Goal: Task Accomplishment & Management: Manage account settings

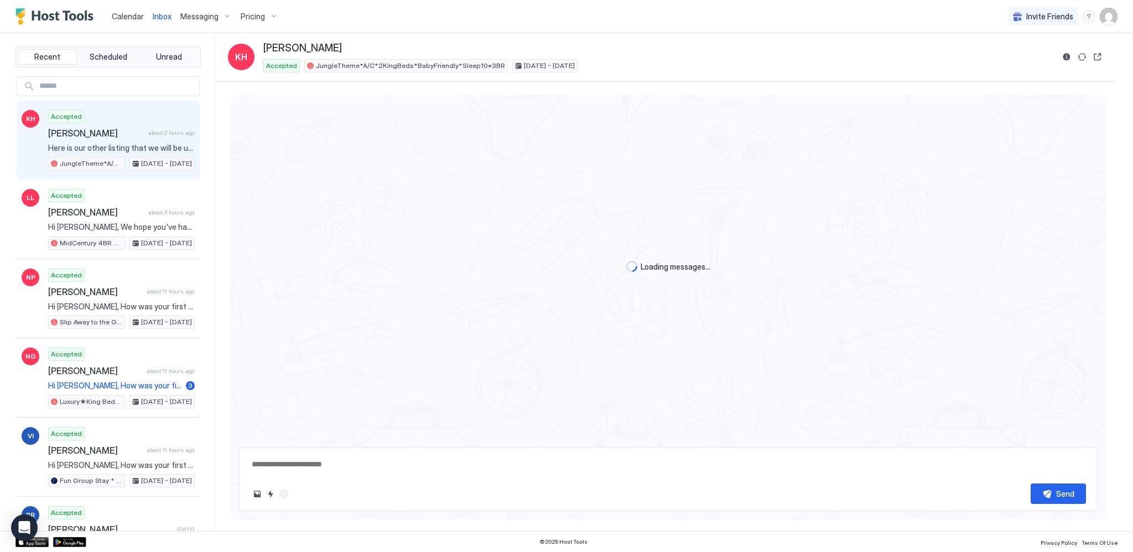
scroll to position [659, 0]
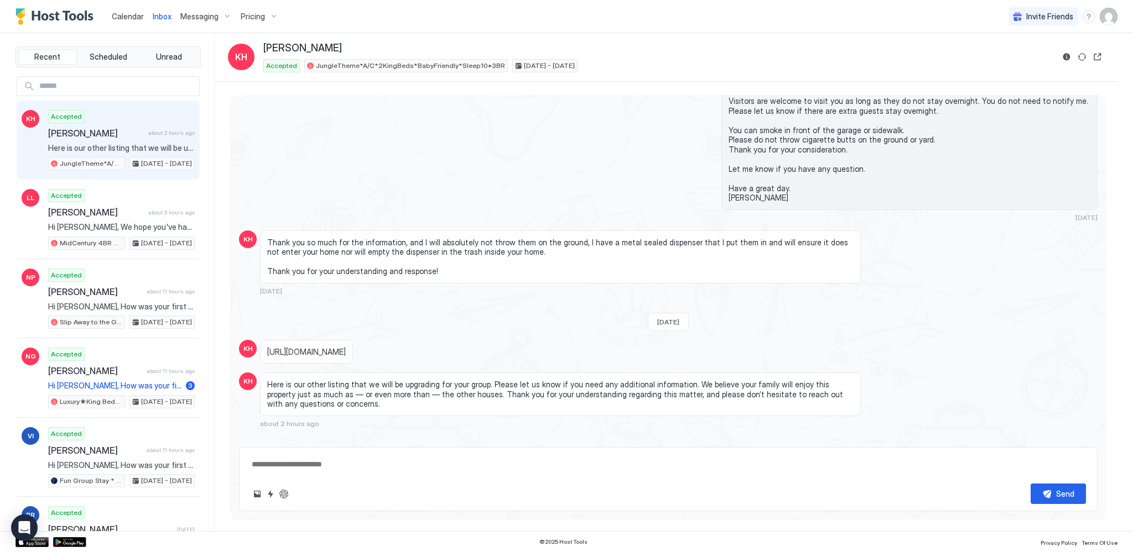
click at [132, 15] on span "Calendar" at bounding box center [128, 16] width 32 height 9
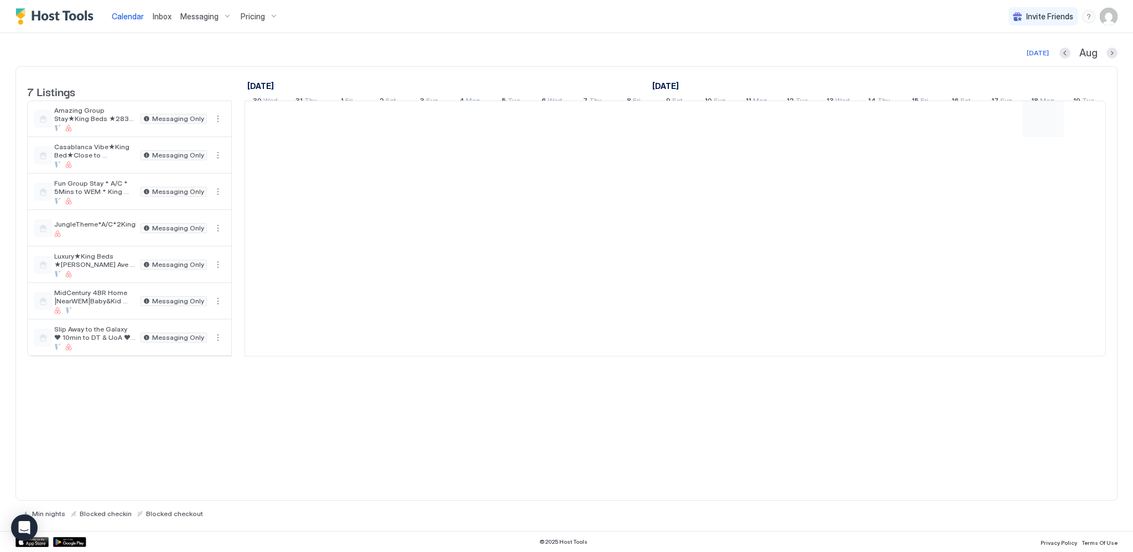
scroll to position [0, 614]
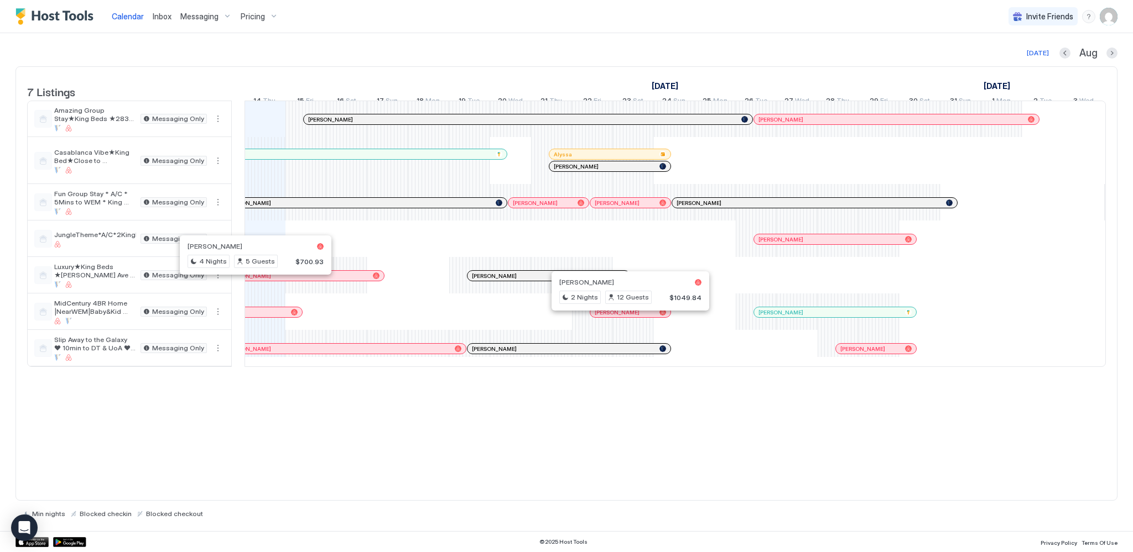
click at [625, 317] on div at bounding box center [625, 312] width 9 height 9
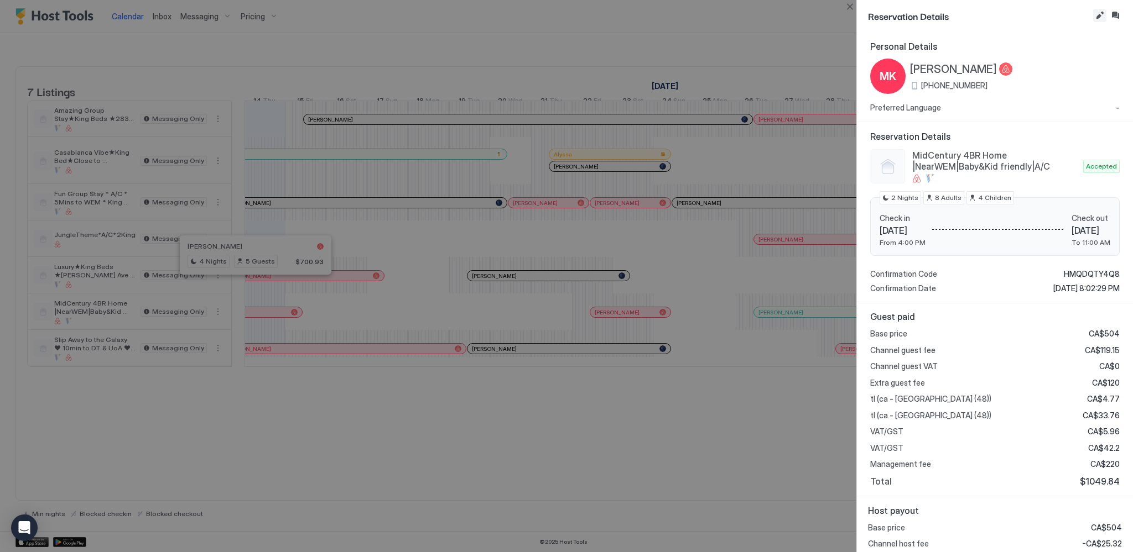
click at [1099, 11] on button "Edit reservation" at bounding box center [1099, 15] width 13 height 13
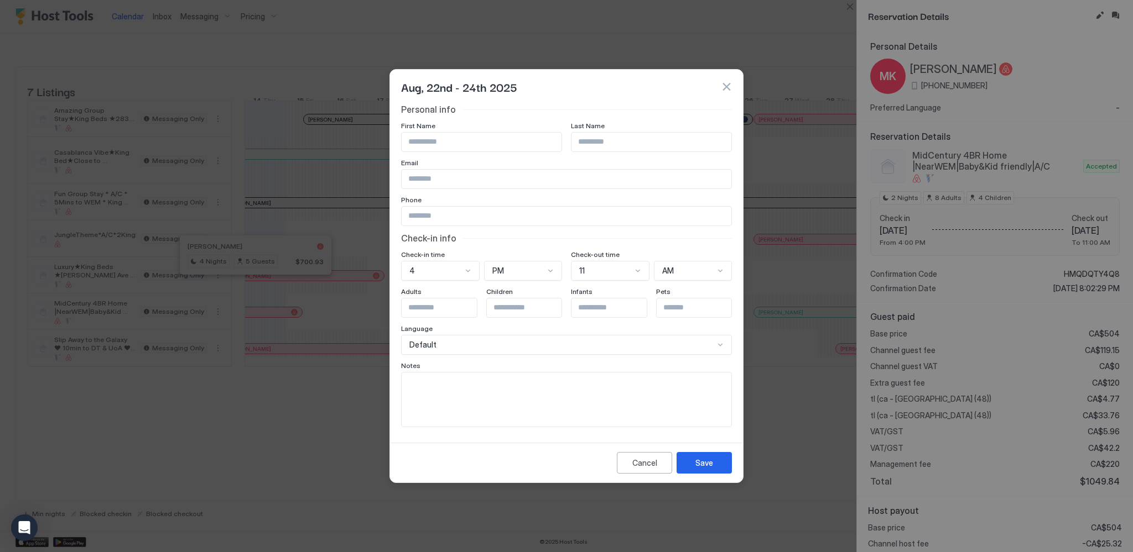
click at [731, 85] on button "button" at bounding box center [726, 86] width 11 height 11
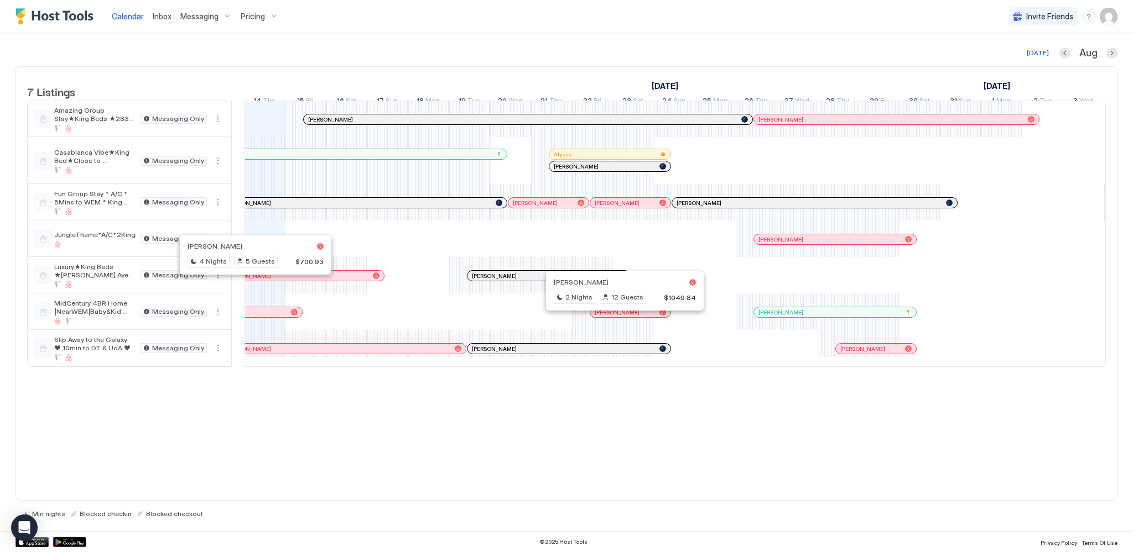
click at [619, 317] on div at bounding box center [620, 312] width 9 height 9
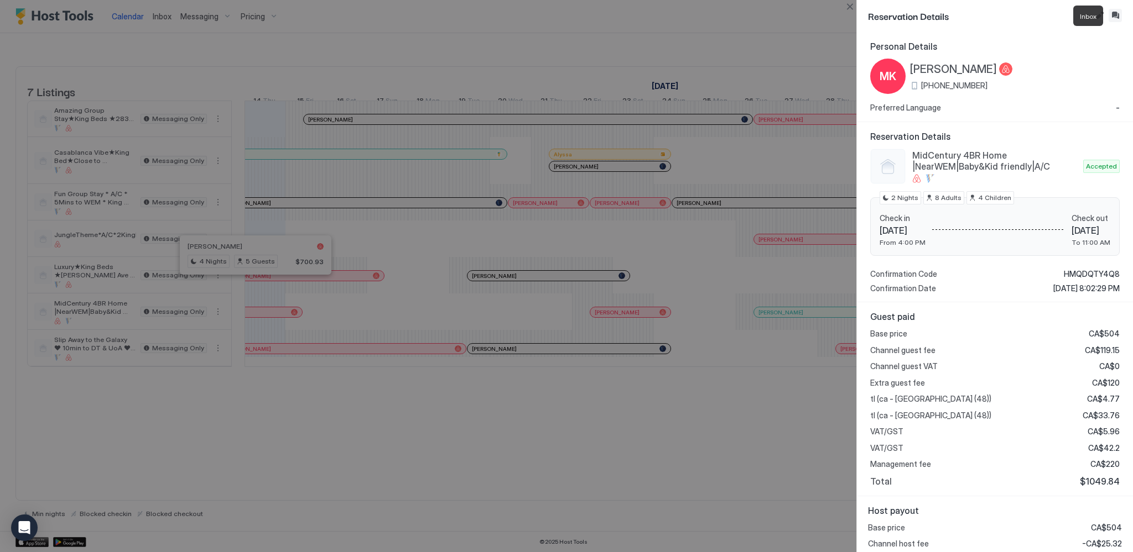
click at [1114, 15] on button "Inbox" at bounding box center [1114, 15] width 13 height 13
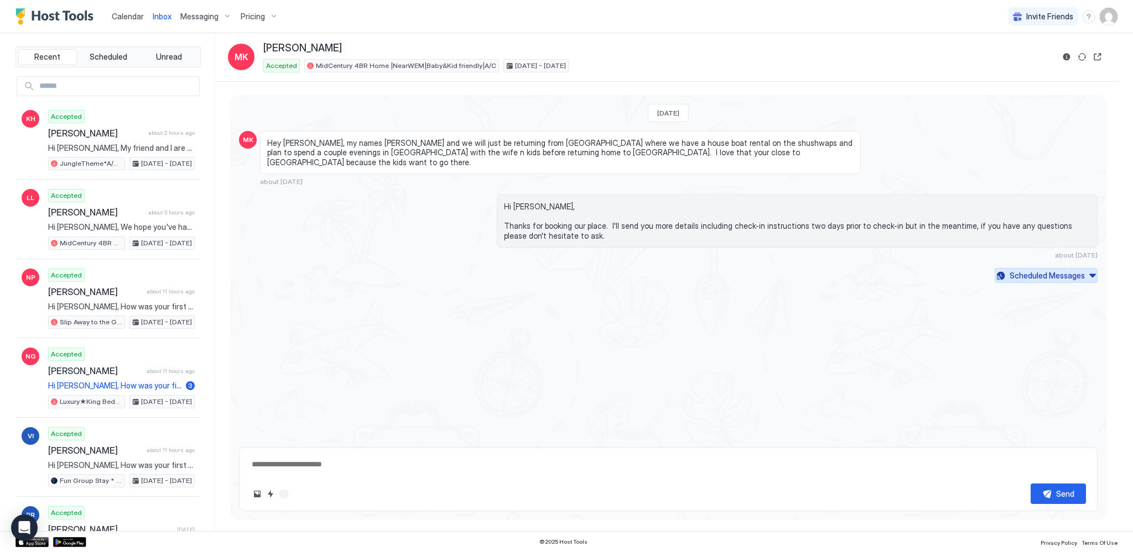
click at [1028, 272] on button "Scheduled Messages" at bounding box center [1045, 275] width 103 height 15
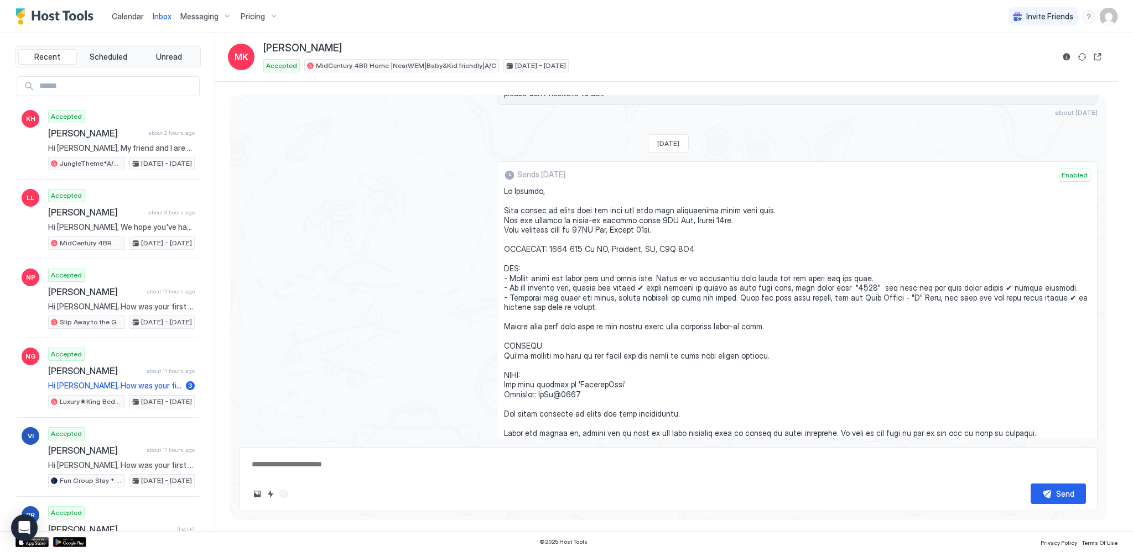
scroll to position [167, 0]
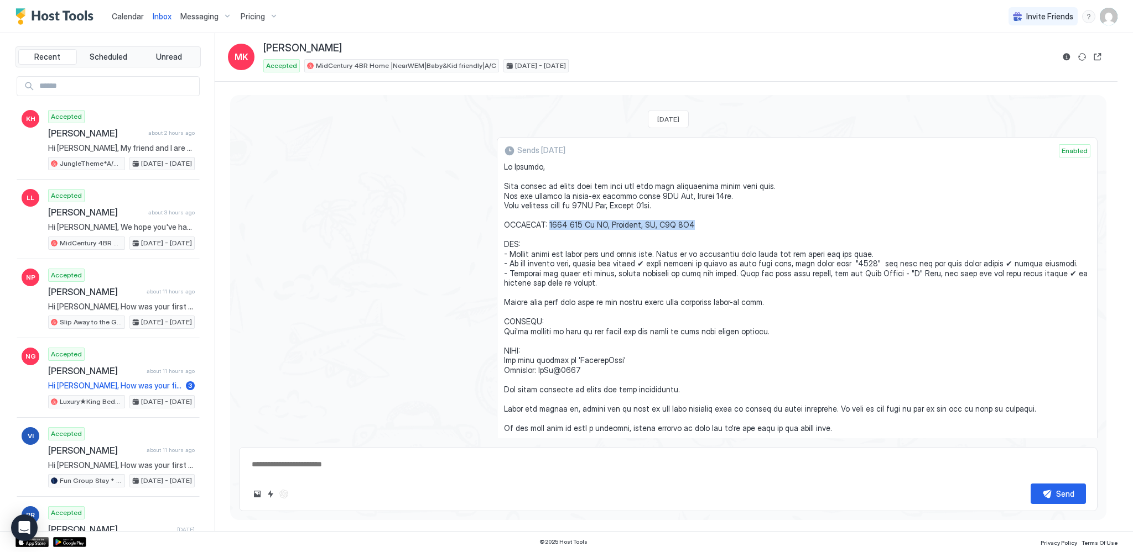
drag, startPoint x: 543, startPoint y: 213, endPoint x: 689, endPoint y: 212, distance: 146.0
click at [689, 212] on span at bounding box center [797, 418] width 586 height 513
click at [121, 13] on span "Calendar" at bounding box center [128, 16] width 32 height 9
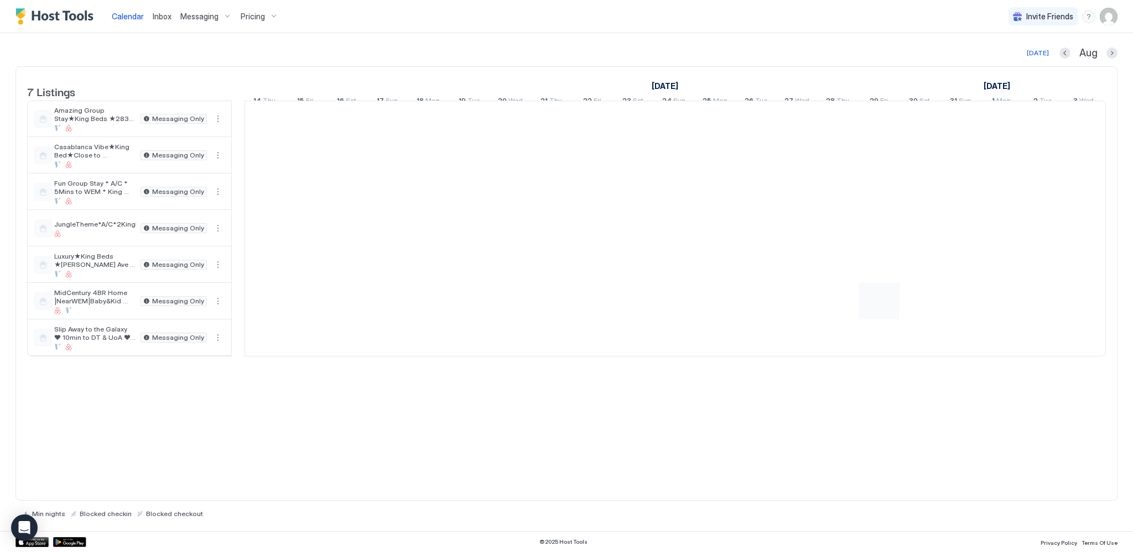
scroll to position [0, 614]
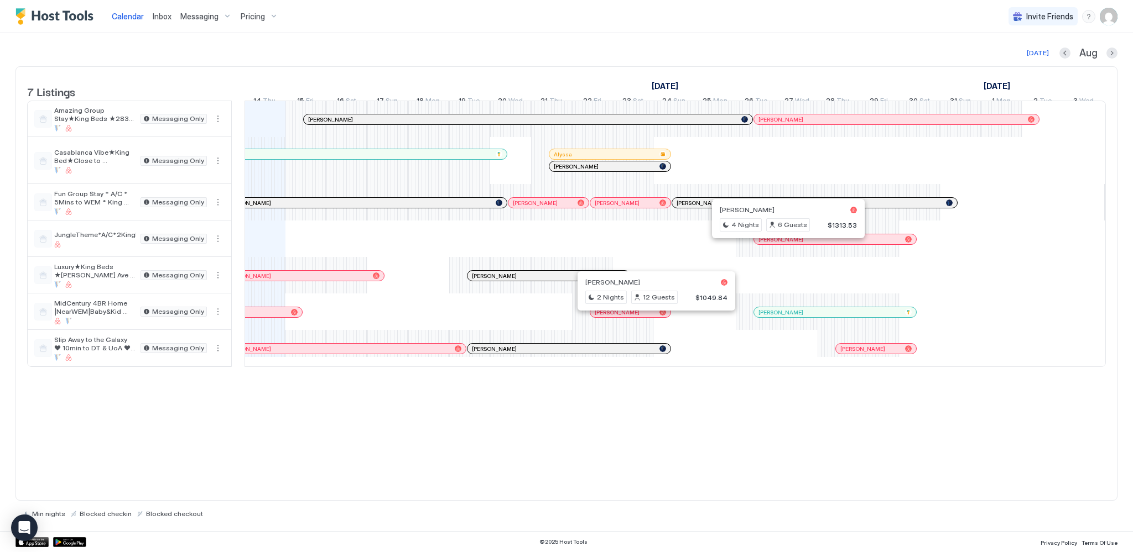
click at [784, 244] on div at bounding box center [784, 239] width 9 height 9
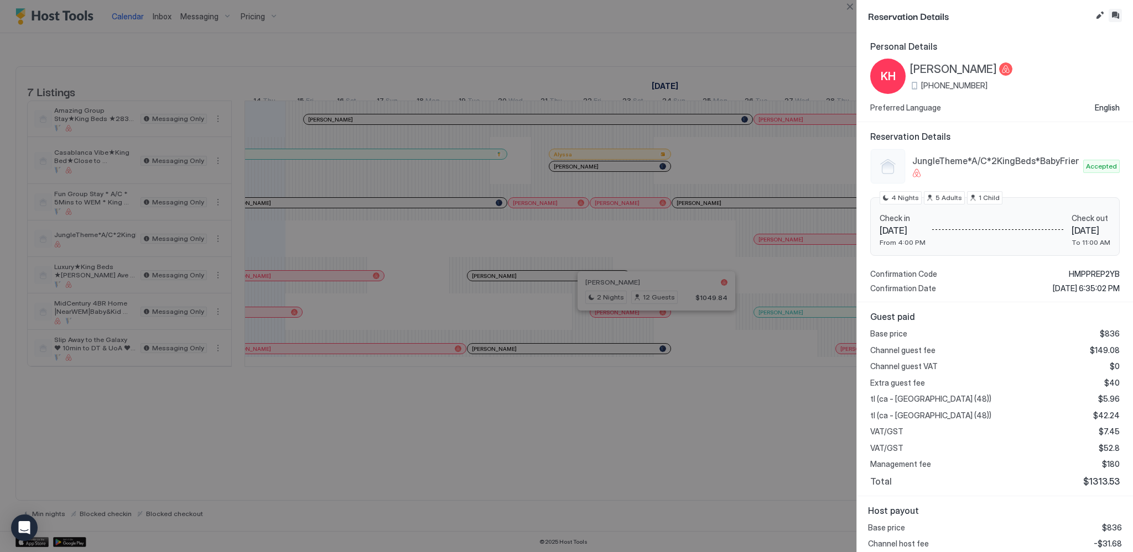
click at [1113, 17] on button "Inbox" at bounding box center [1114, 15] width 13 height 13
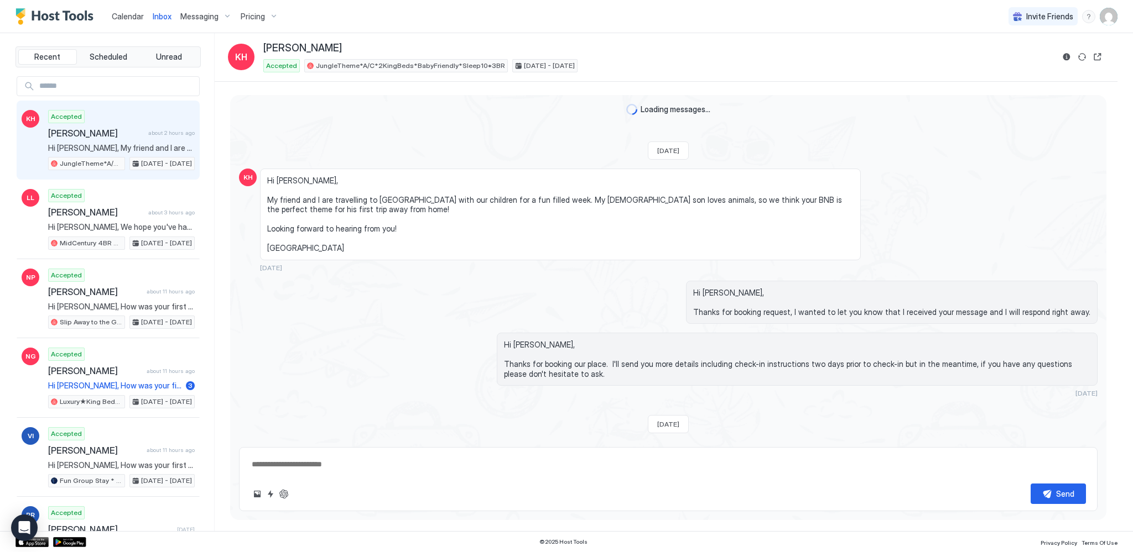
scroll to position [659, 0]
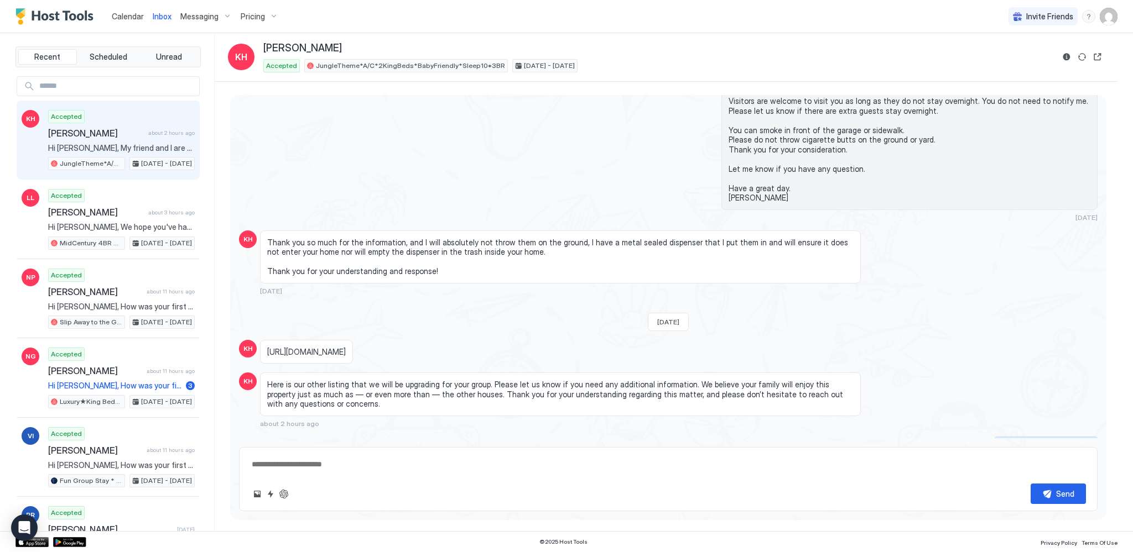
click at [1025, 439] on div "Scheduled Messages" at bounding box center [1046, 445] width 75 height 12
type textarea "*"
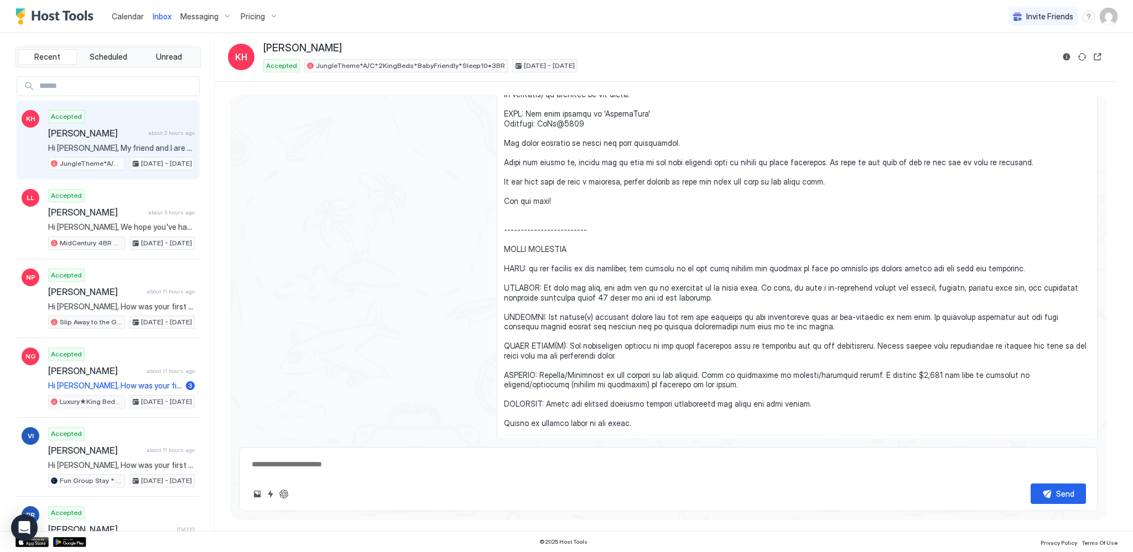
scroll to position [1434, 0]
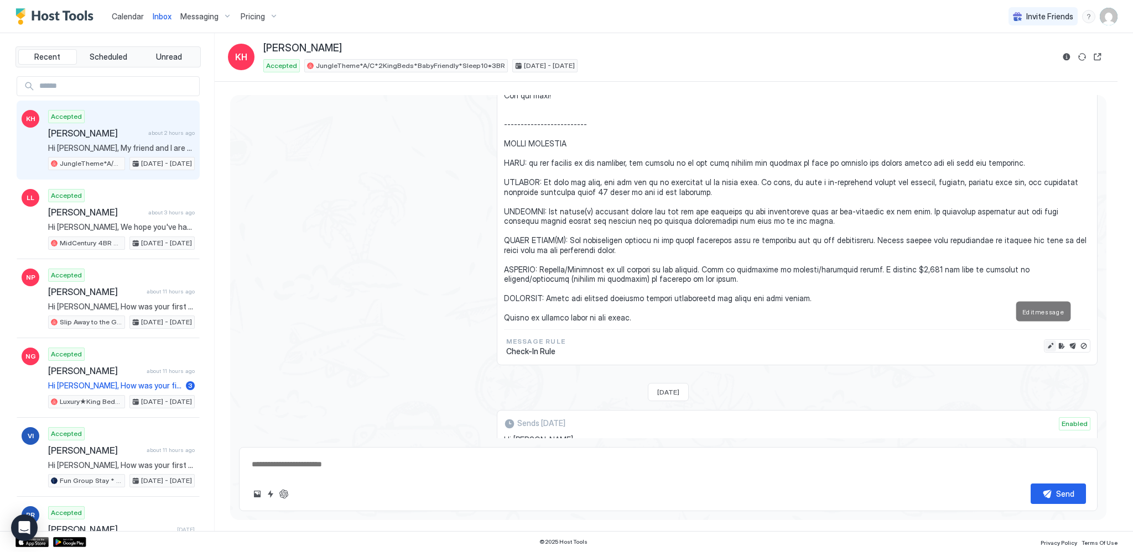
click at [1045, 341] on button "Edit message" at bounding box center [1050, 346] width 11 height 11
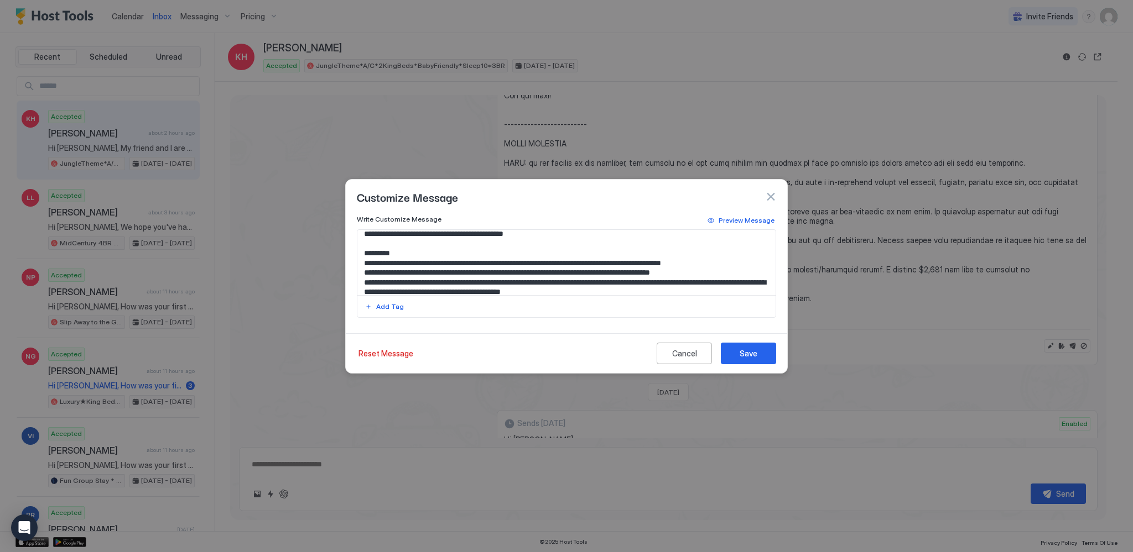
scroll to position [111, 0]
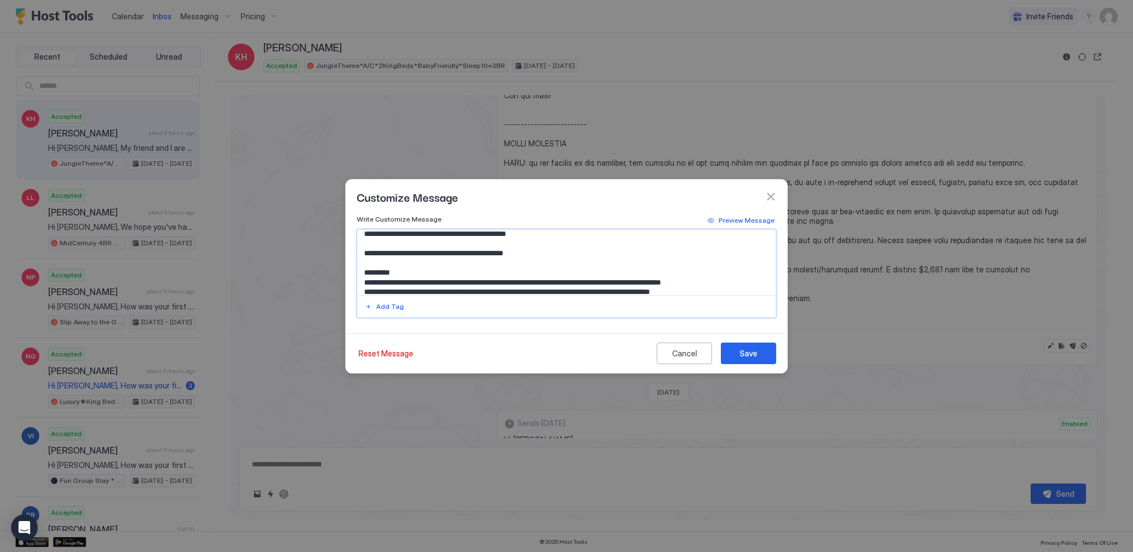
drag, startPoint x: 404, startPoint y: 262, endPoint x: 574, endPoint y: 262, distance: 170.3
click at [574, 262] on textarea "Input Field" at bounding box center [566, 262] width 419 height 65
paste textarea "**********"
type textarea "**********"
click at [754, 355] on div "Save" at bounding box center [748, 354] width 18 height 12
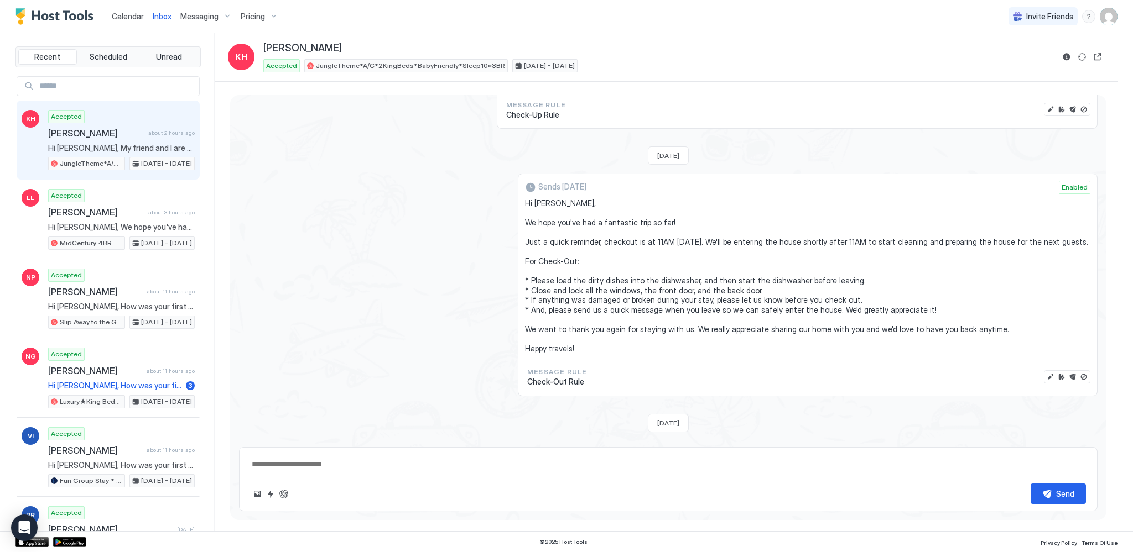
scroll to position [1769, 0]
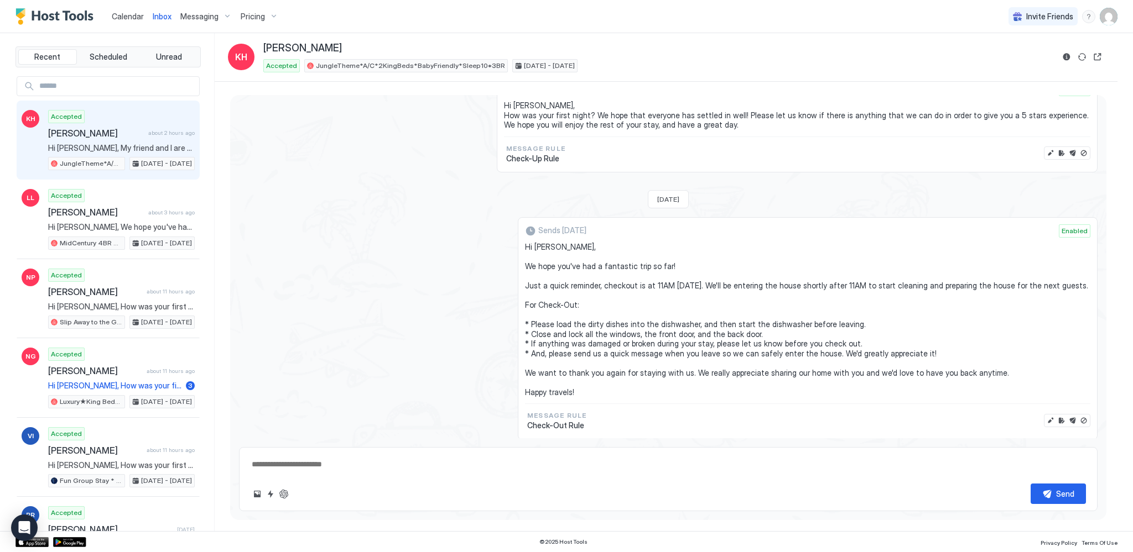
click at [131, 17] on span "Calendar" at bounding box center [128, 16] width 32 height 9
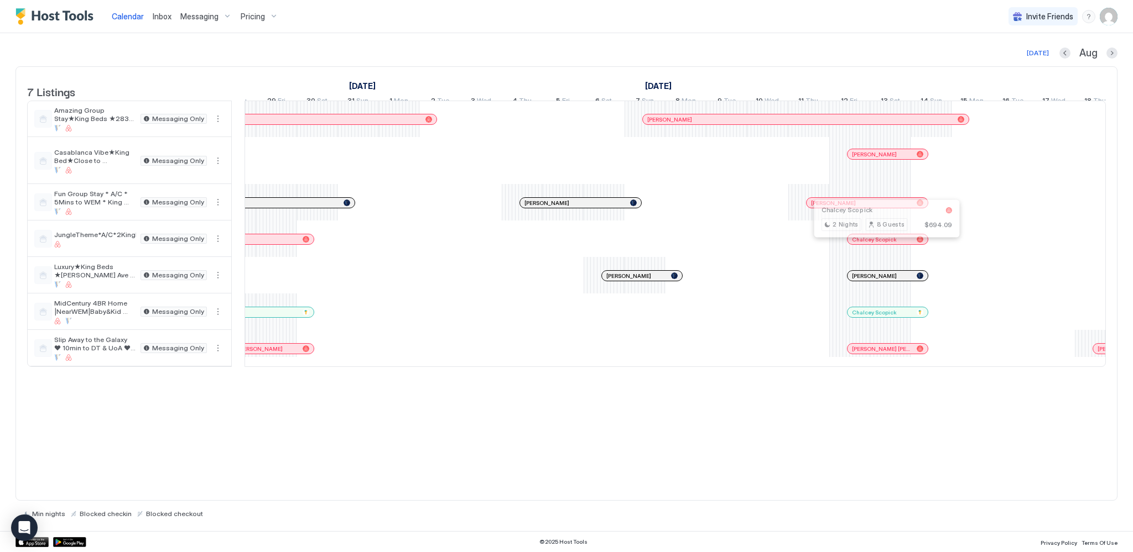
click at [882, 244] on div at bounding box center [882, 239] width 9 height 9
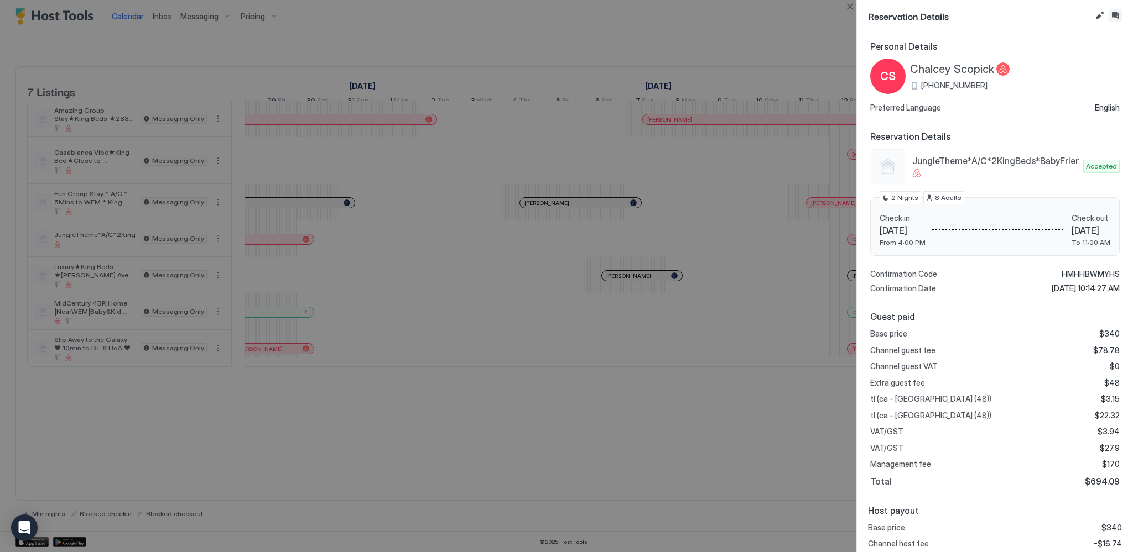
click at [1119, 12] on button "Inbox" at bounding box center [1114, 15] width 13 height 13
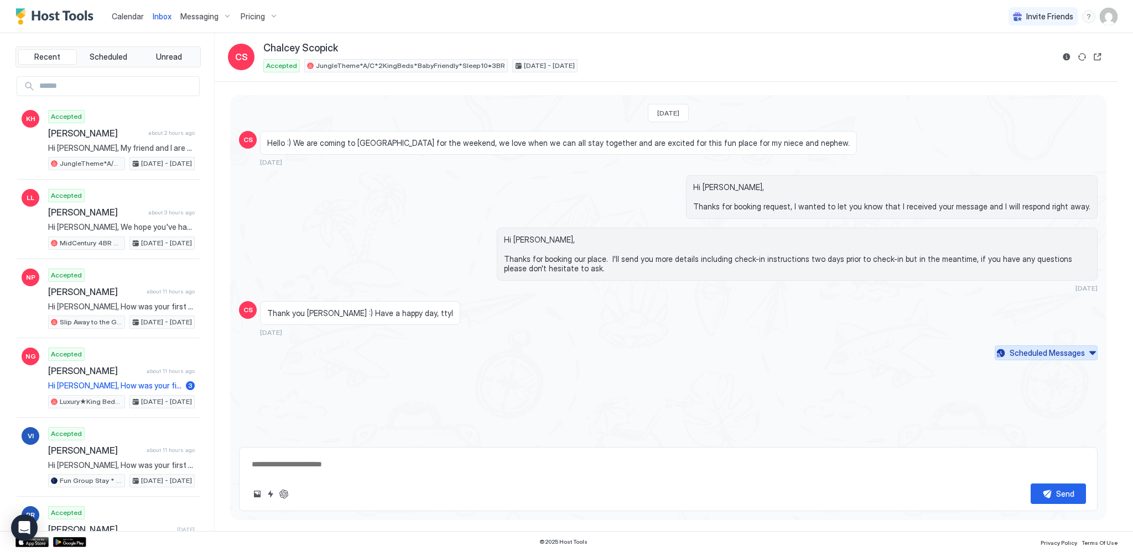
click at [1044, 354] on div "Scheduled Messages" at bounding box center [1046, 353] width 75 height 12
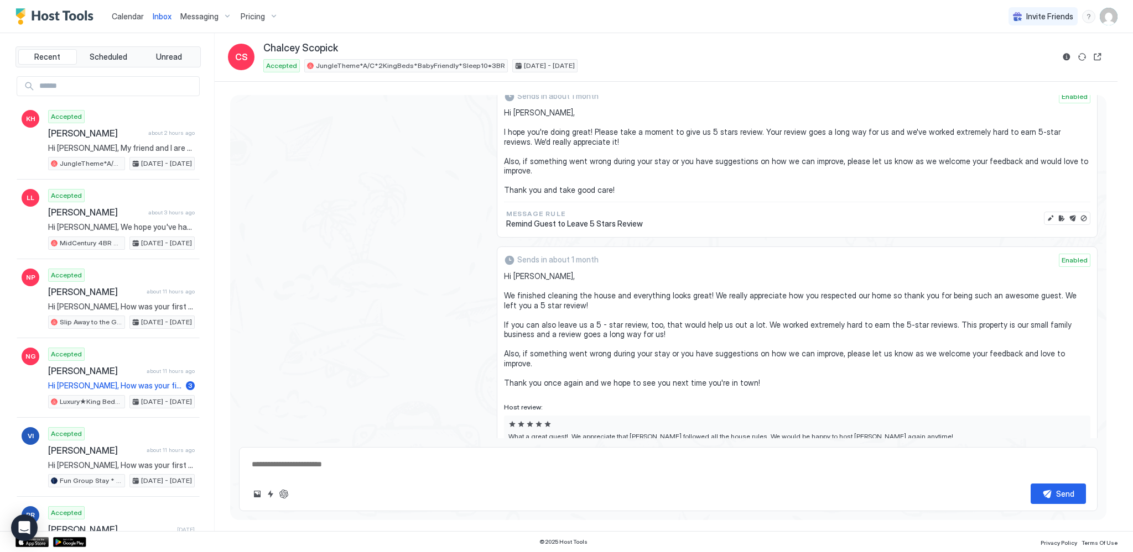
type textarea "*"
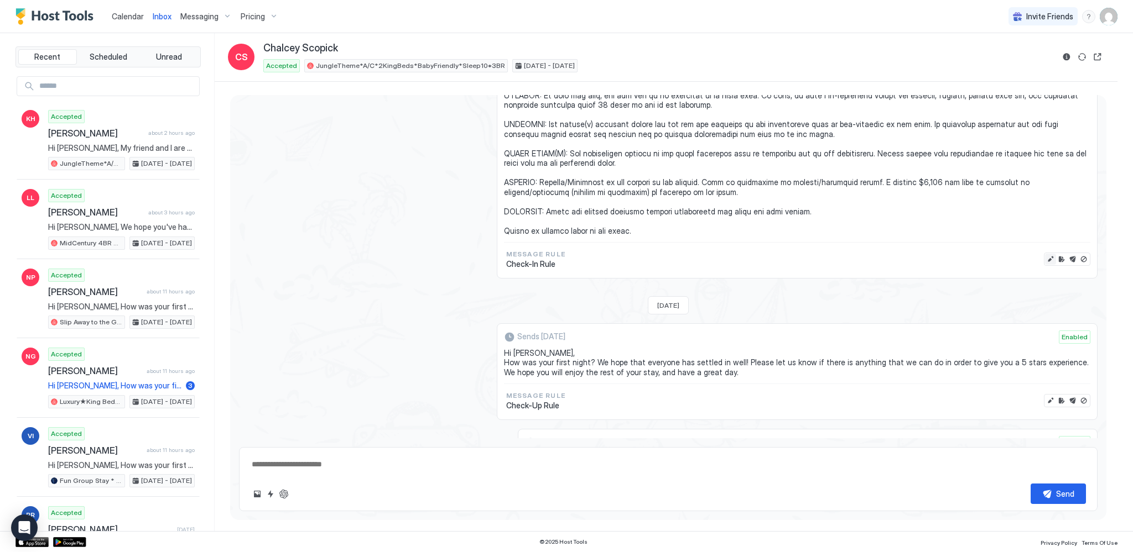
click at [1045, 257] on button "Edit message" at bounding box center [1050, 259] width 11 height 11
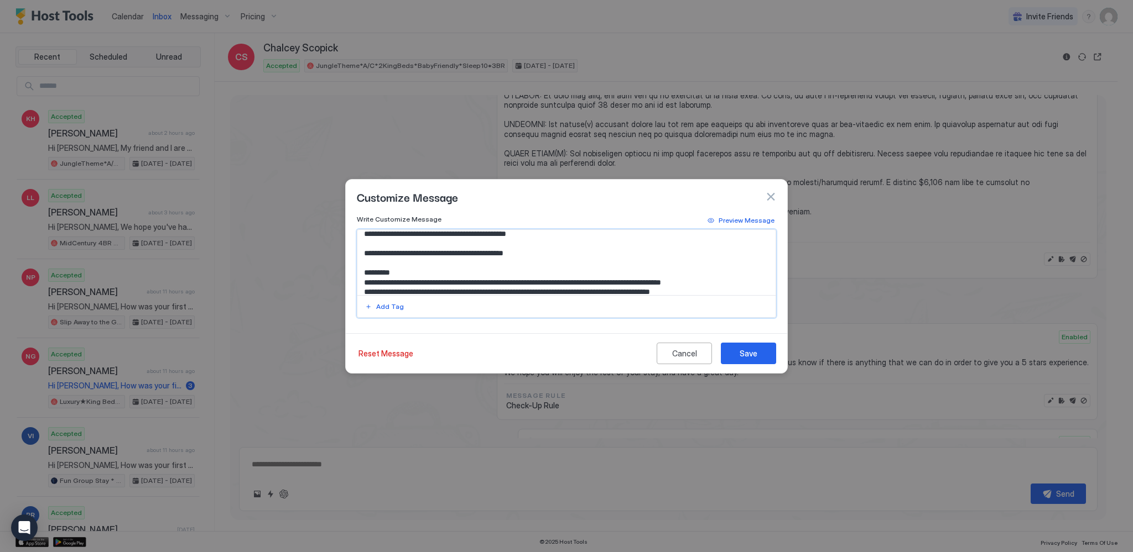
drag, startPoint x: 403, startPoint y: 262, endPoint x: 587, endPoint y: 261, distance: 184.7
click at [587, 261] on textarea "Input Field" at bounding box center [566, 262] width 419 height 65
paste textarea "Input Field"
type textarea "**********"
click at [748, 352] on div "Save" at bounding box center [748, 354] width 18 height 12
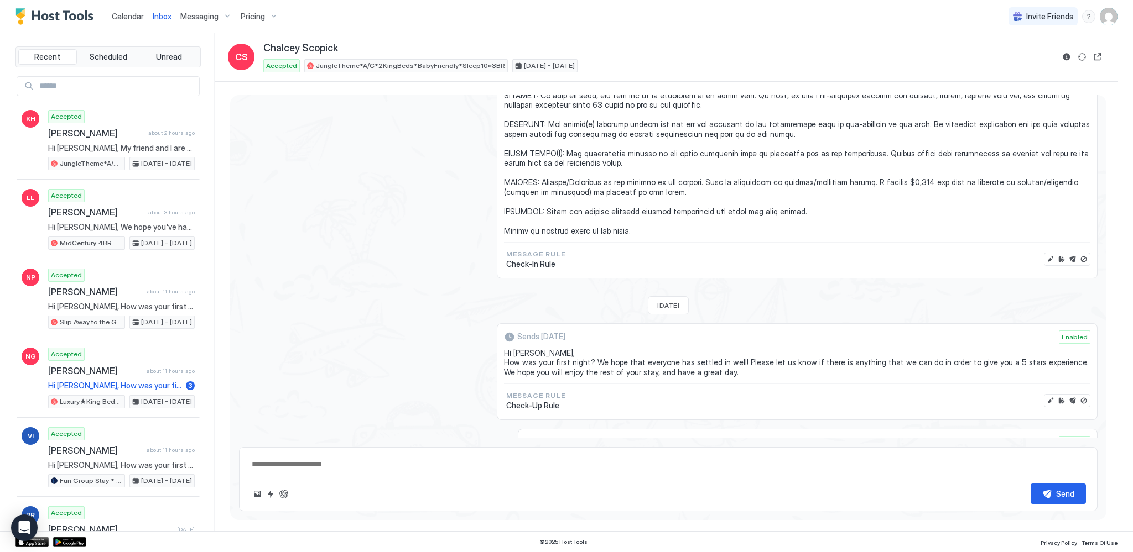
click at [127, 20] on span "Calendar" at bounding box center [128, 16] width 32 height 9
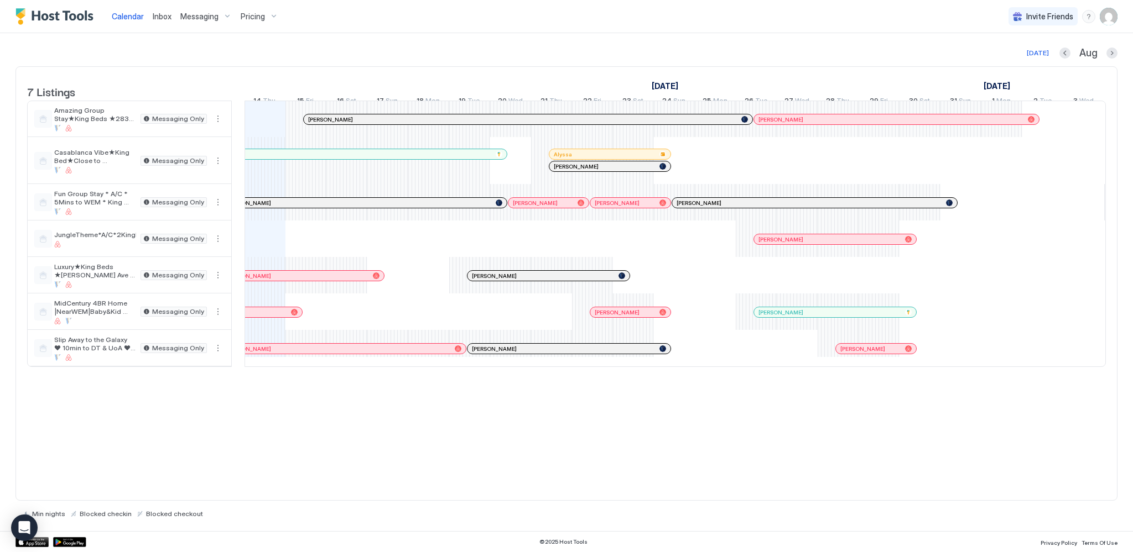
click at [559, 280] on div at bounding box center [559, 276] width 9 height 9
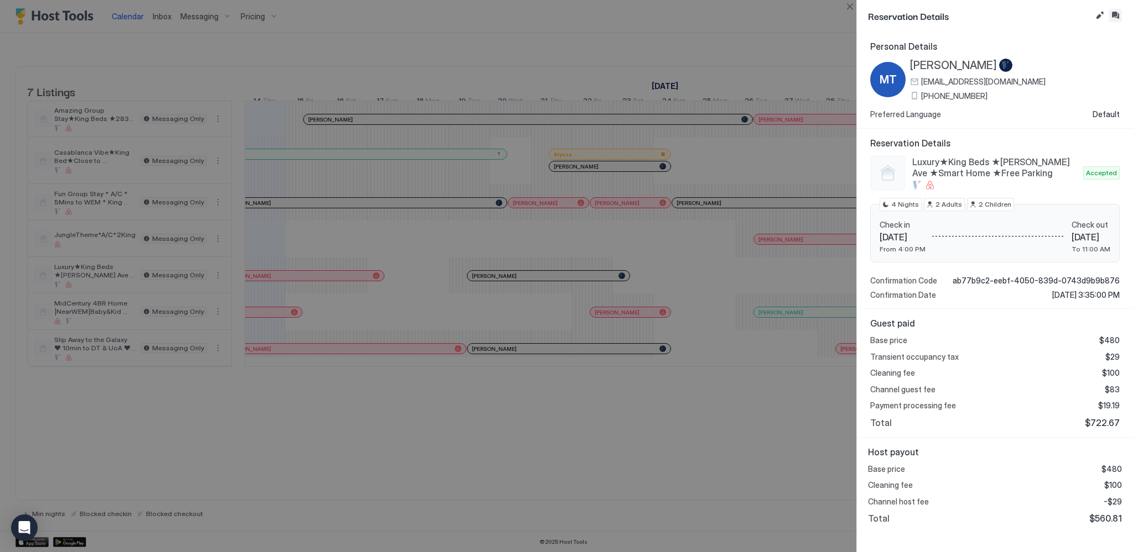
click at [1118, 19] on button "Inbox" at bounding box center [1114, 15] width 13 height 13
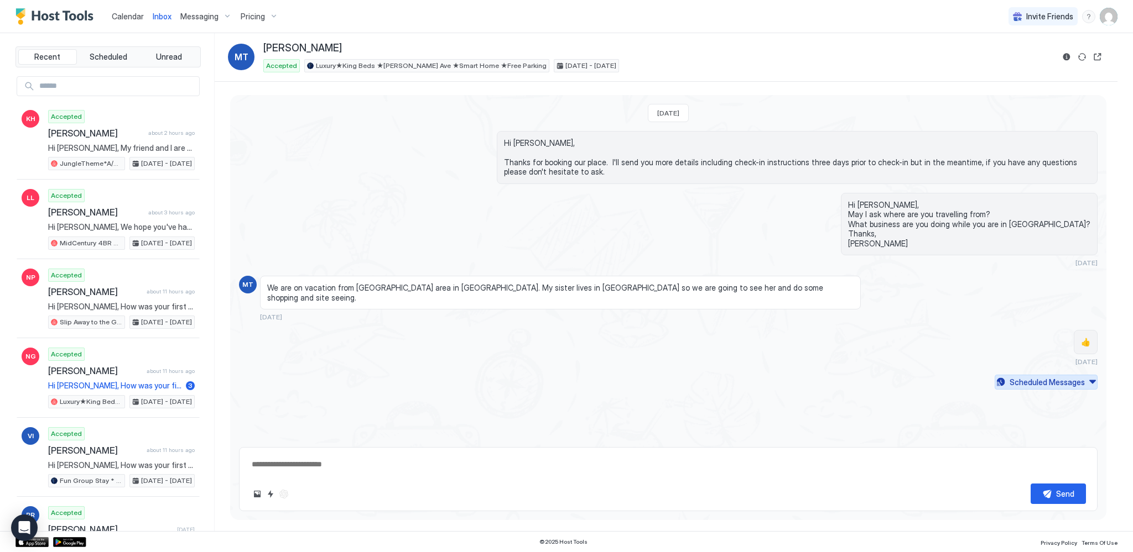
click at [1042, 377] on div "Scheduled Messages" at bounding box center [1046, 383] width 75 height 12
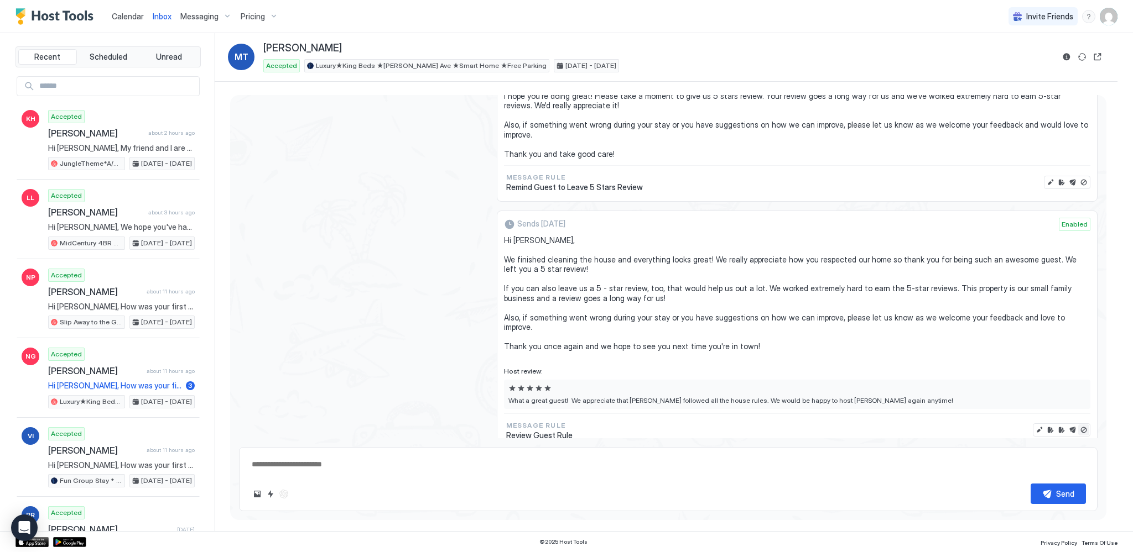
click at [1078, 425] on button "Disable message & review" at bounding box center [1083, 430] width 11 height 11
type textarea "*"
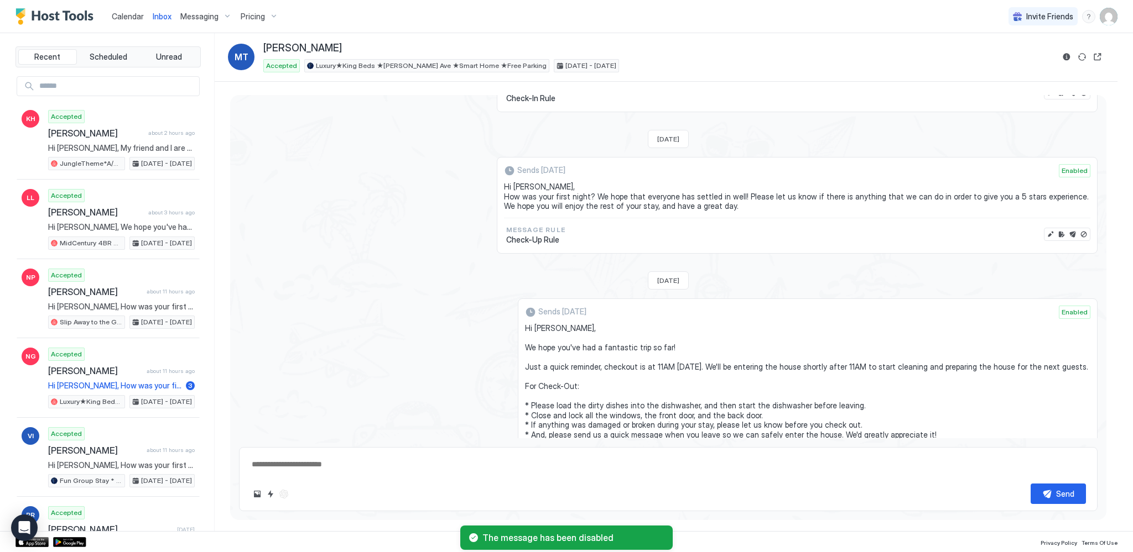
scroll to position [1076, 0]
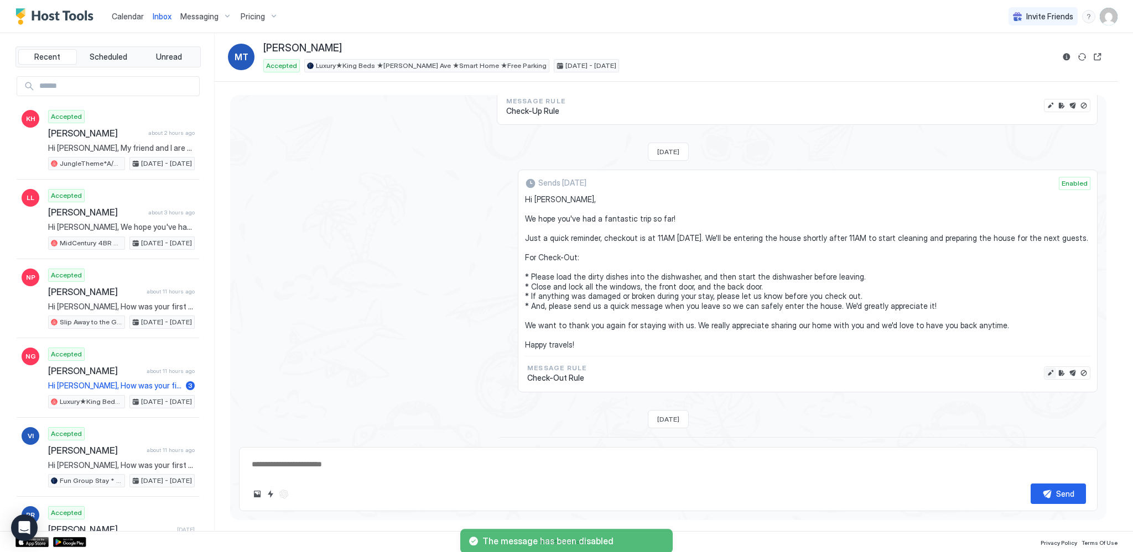
click at [1045, 368] on button "Edit message" at bounding box center [1050, 373] width 11 height 11
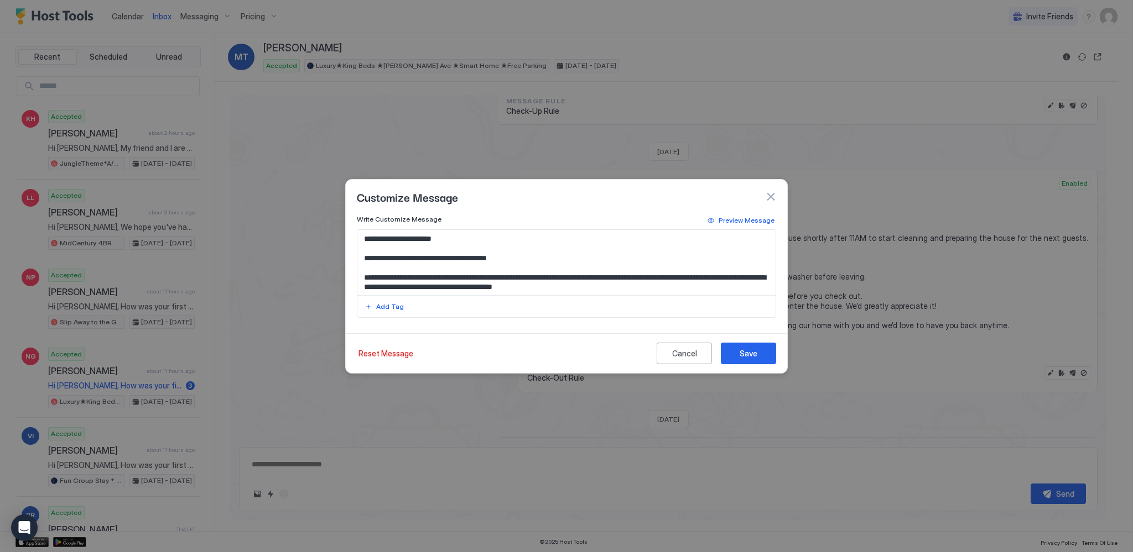
scroll to position [55, 0]
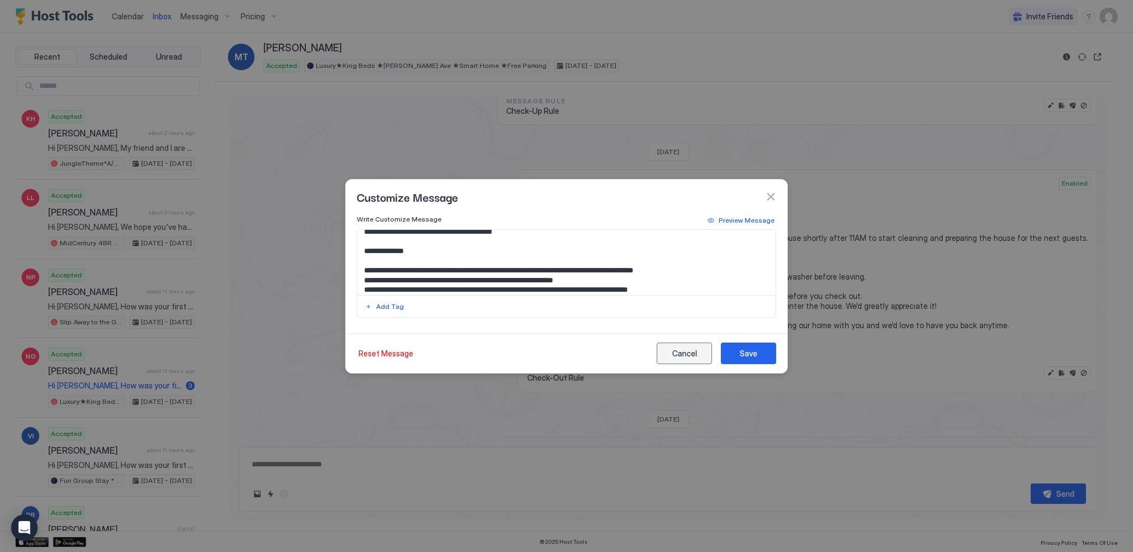
click at [679, 351] on div "Cancel" at bounding box center [684, 354] width 25 height 12
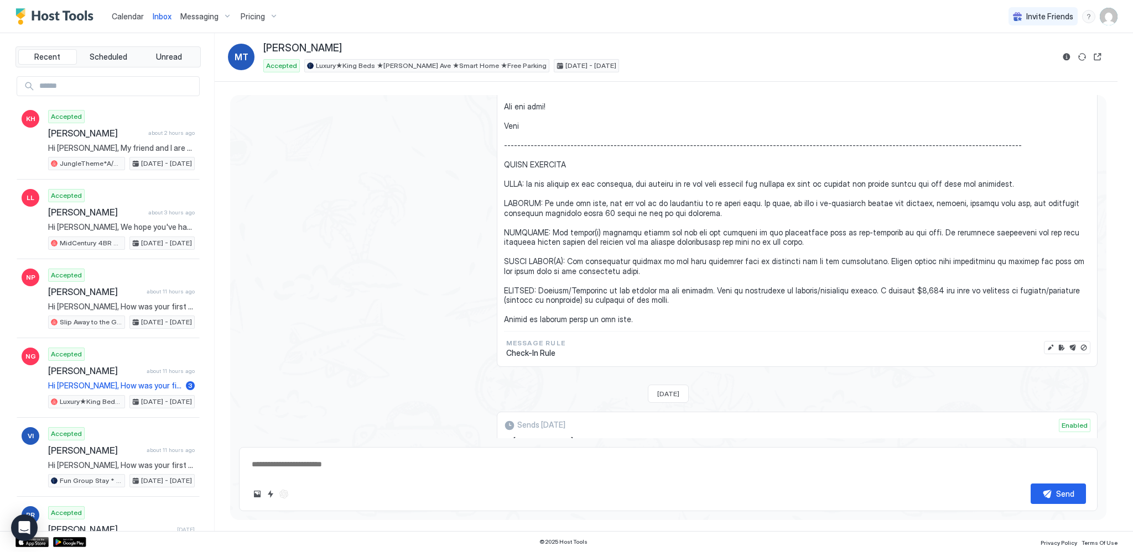
scroll to position [686, 0]
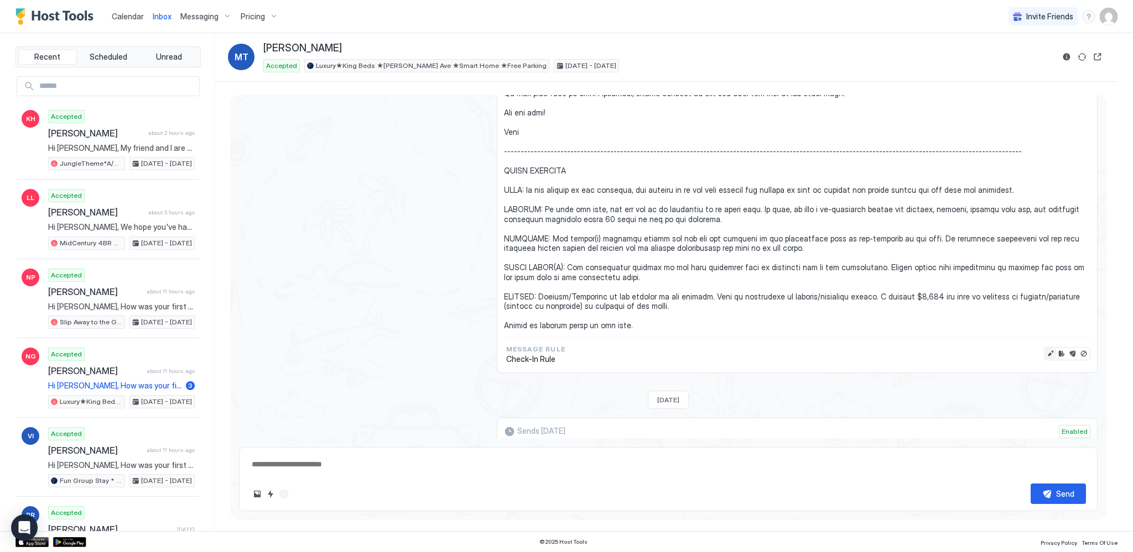
click at [1045, 348] on button "Edit message" at bounding box center [1050, 353] width 11 height 11
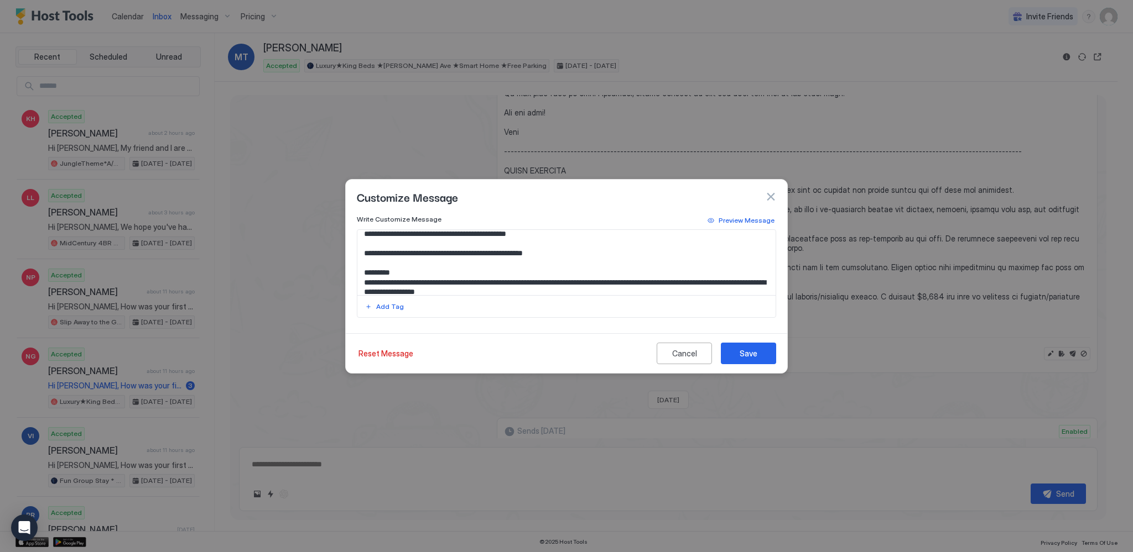
scroll to position [167, 0]
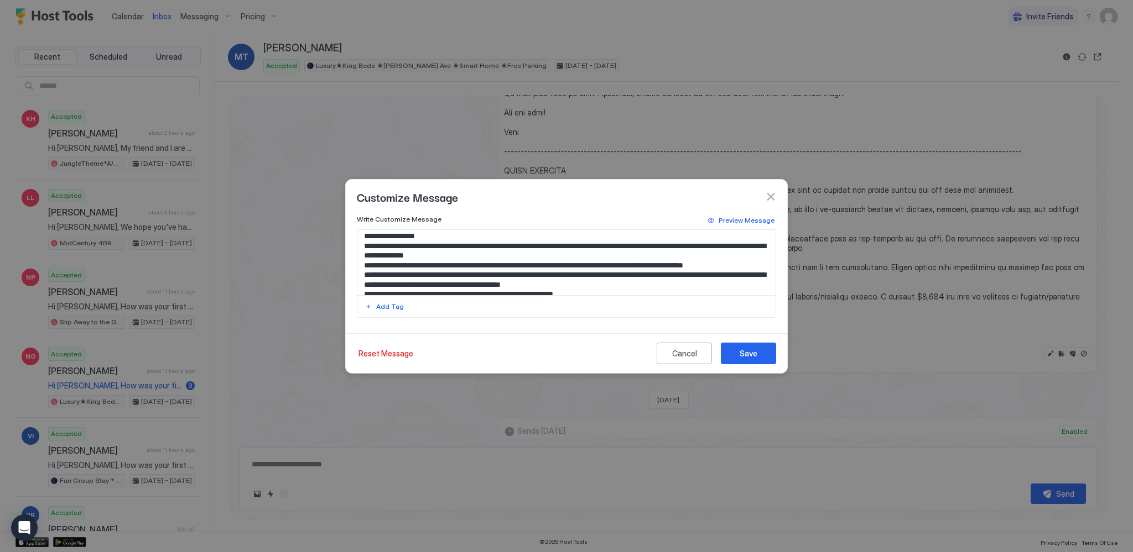
click at [691, 258] on textarea "Input Field" at bounding box center [566, 262] width 419 height 65
type textarea "**********"
click at [760, 350] on button "Save" at bounding box center [748, 354] width 55 height 22
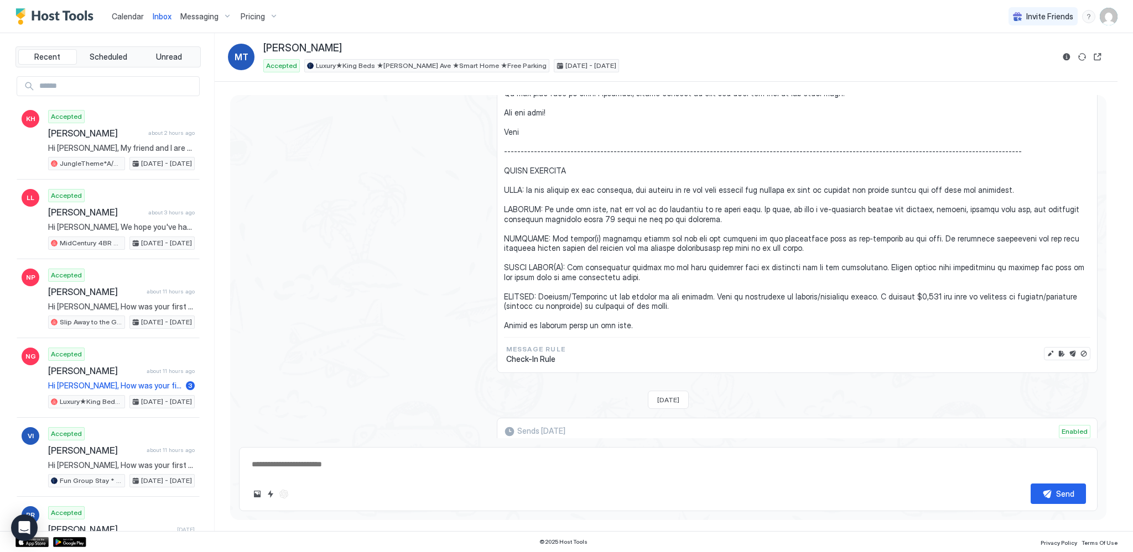
click at [131, 17] on span "Calendar" at bounding box center [128, 16] width 32 height 9
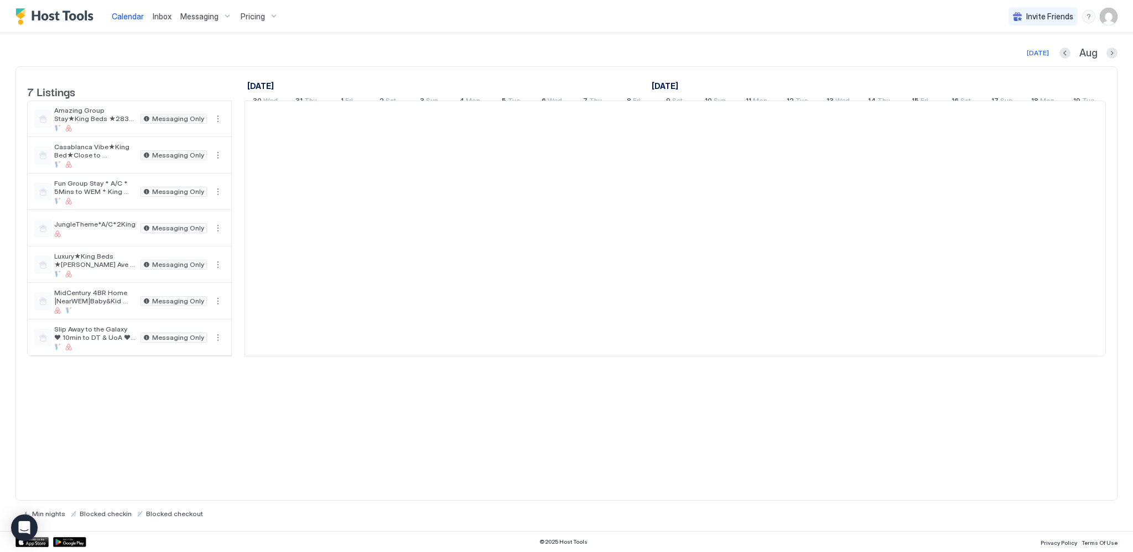
scroll to position [0, 614]
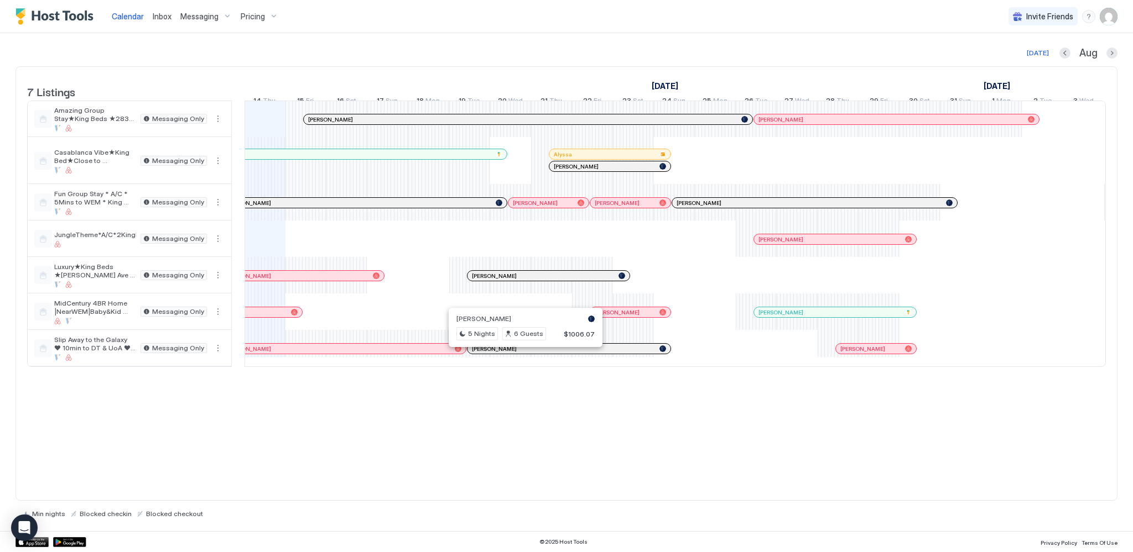
click at [521, 353] on div at bounding box center [521, 349] width 9 height 9
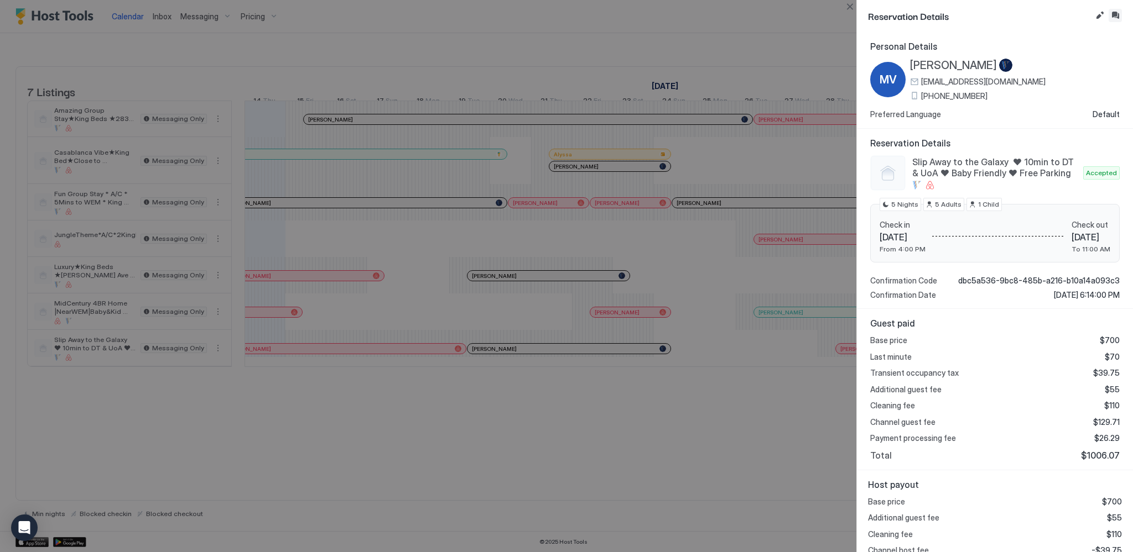
click at [1118, 12] on button "Inbox" at bounding box center [1114, 15] width 13 height 13
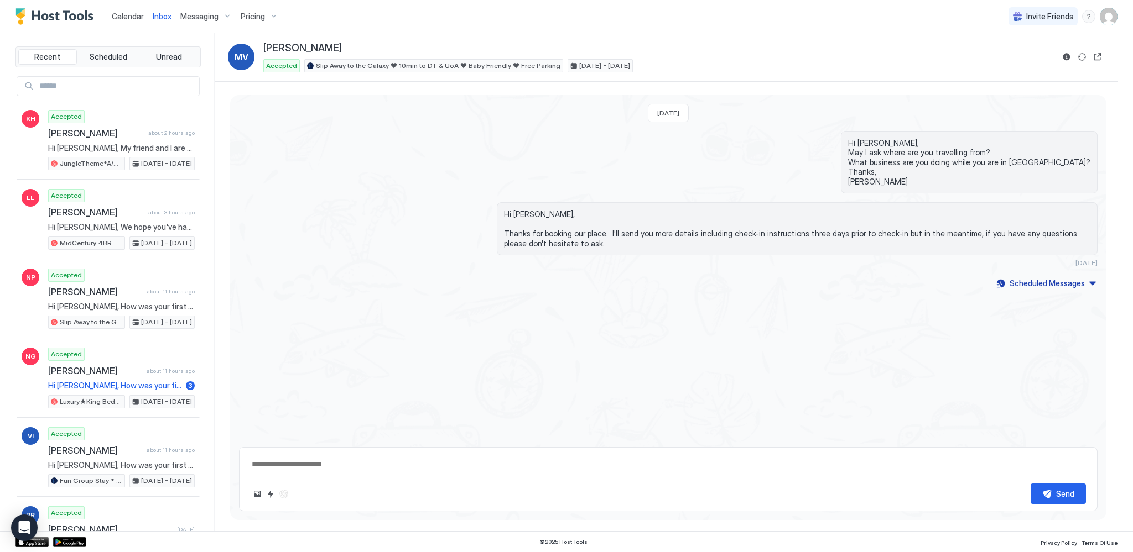
click at [1066, 289] on button "Scheduled Messages" at bounding box center [1045, 283] width 103 height 15
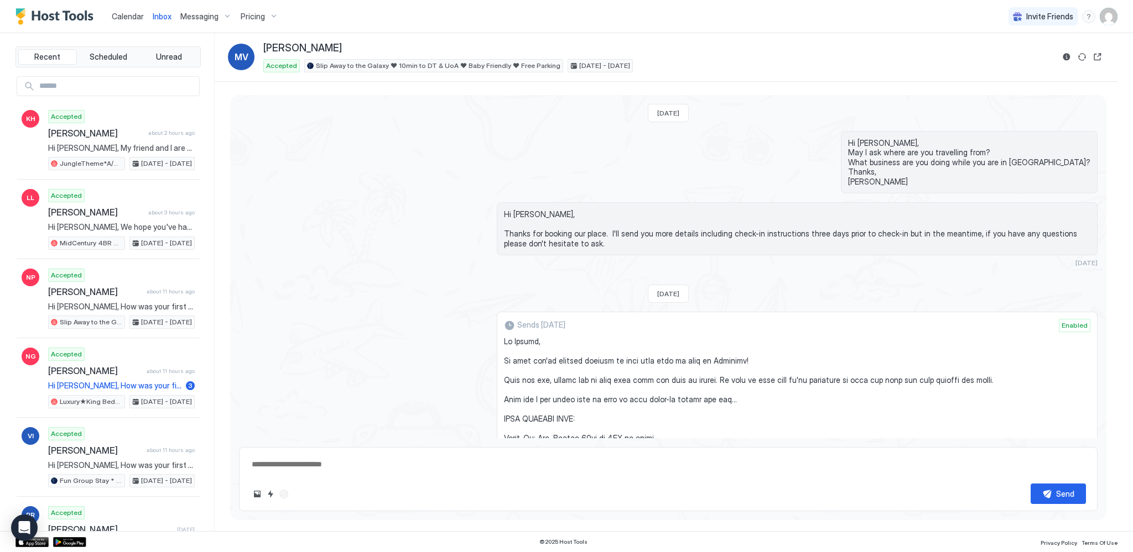
scroll to position [1378, 0]
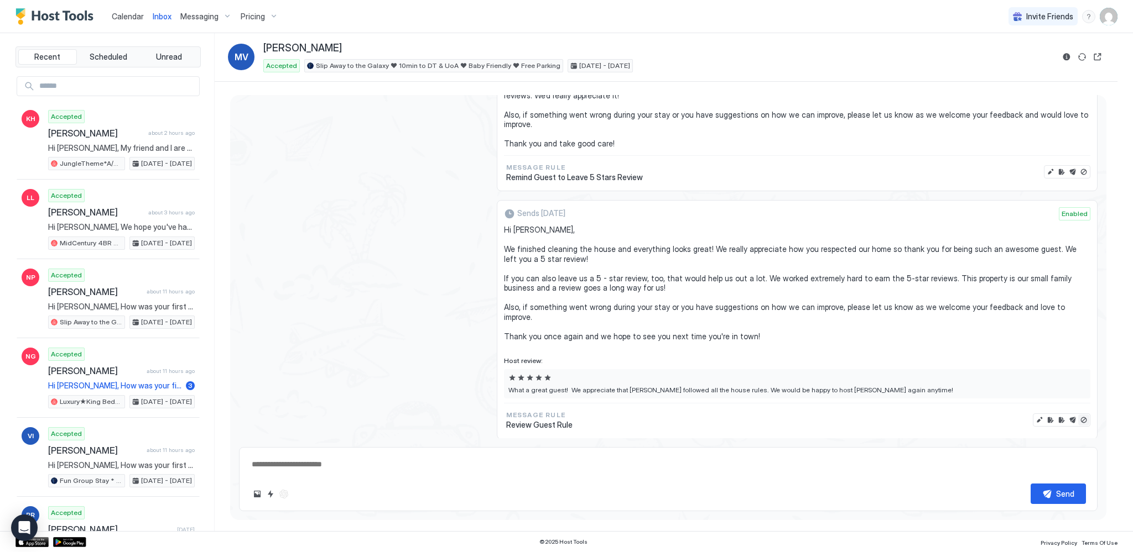
click at [1078, 415] on button "Disable message & review" at bounding box center [1083, 420] width 11 height 11
type textarea "*"
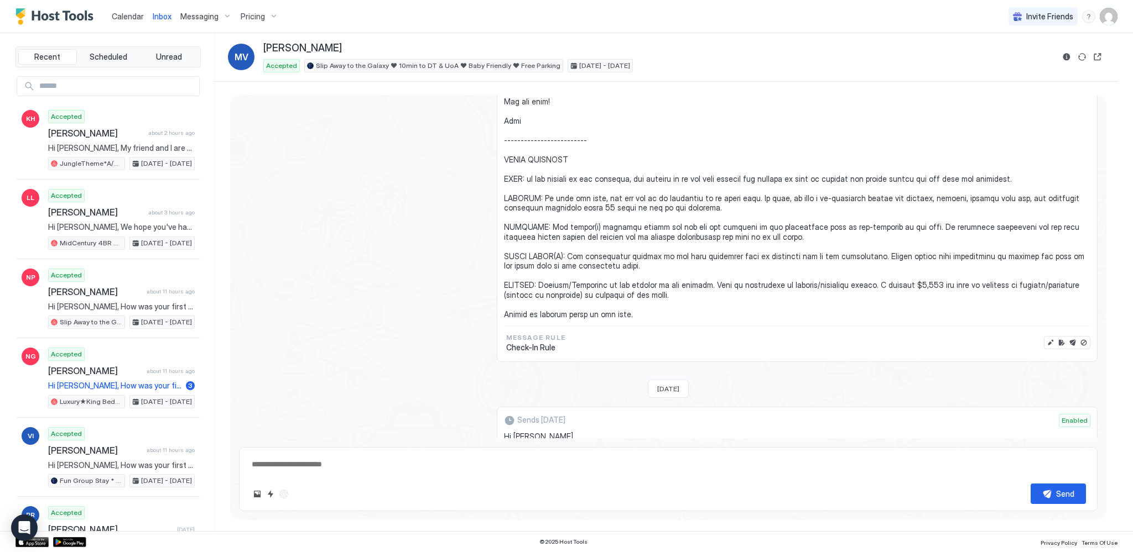
scroll to position [541, 0]
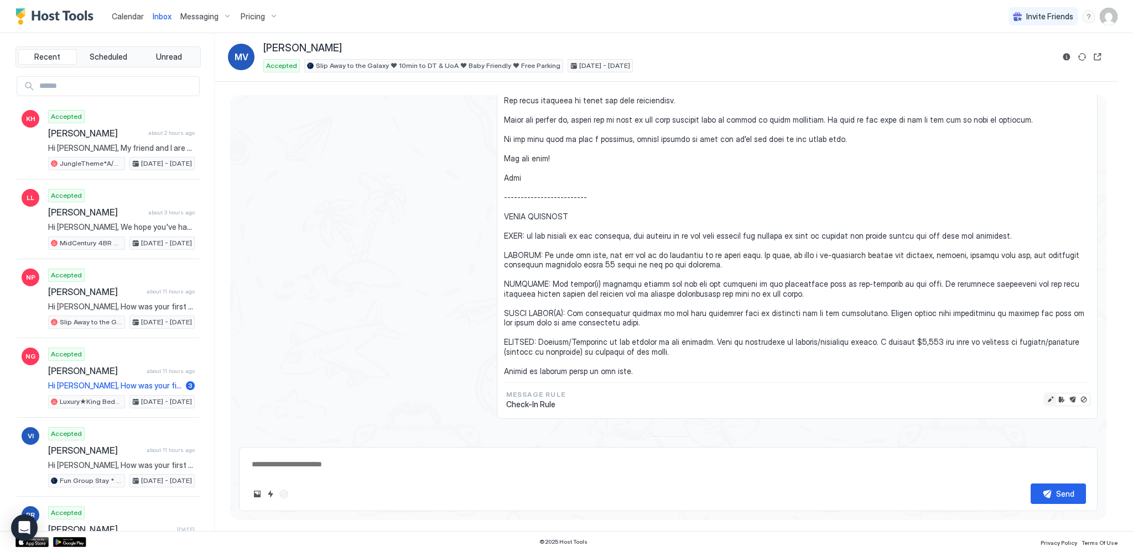
click at [1045, 394] on button "Edit message" at bounding box center [1050, 399] width 11 height 11
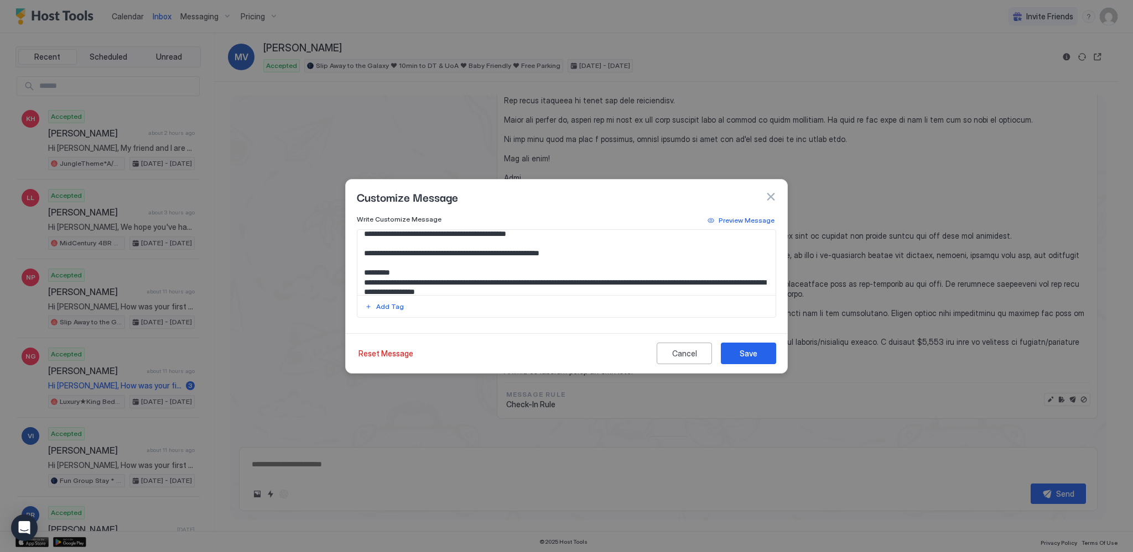
scroll to position [167, 0]
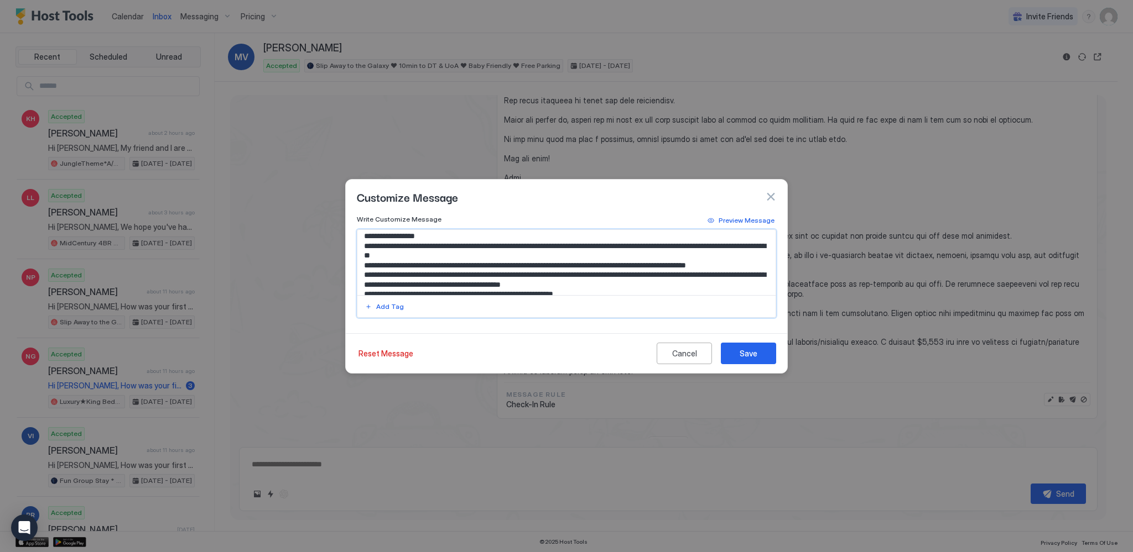
click at [653, 254] on textarea "Input Field" at bounding box center [566, 262] width 419 height 65
type textarea "**********"
click at [745, 355] on div "Save" at bounding box center [748, 354] width 18 height 12
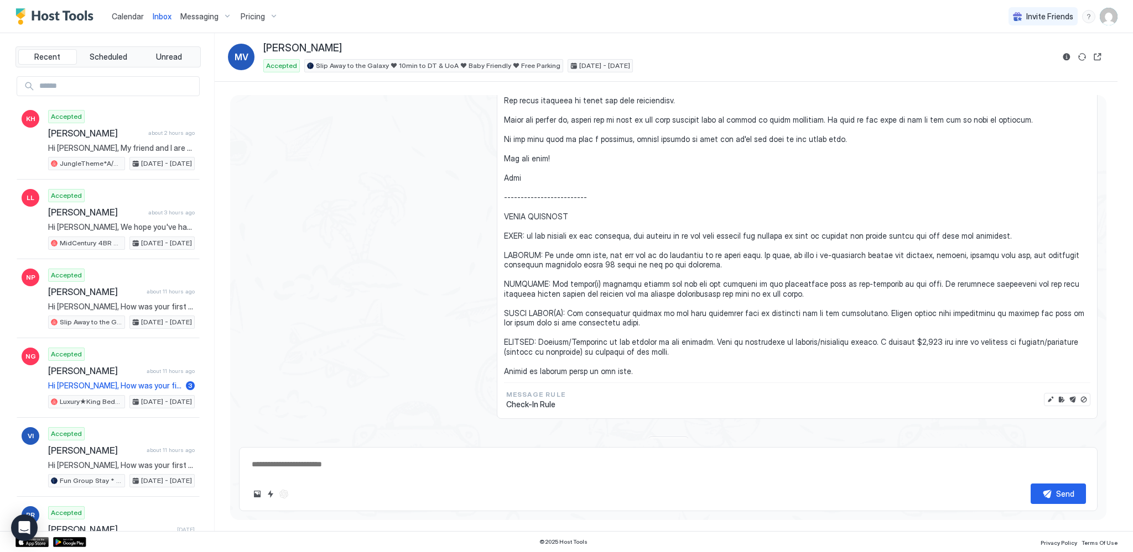
click at [132, 17] on span "Calendar" at bounding box center [128, 16] width 32 height 9
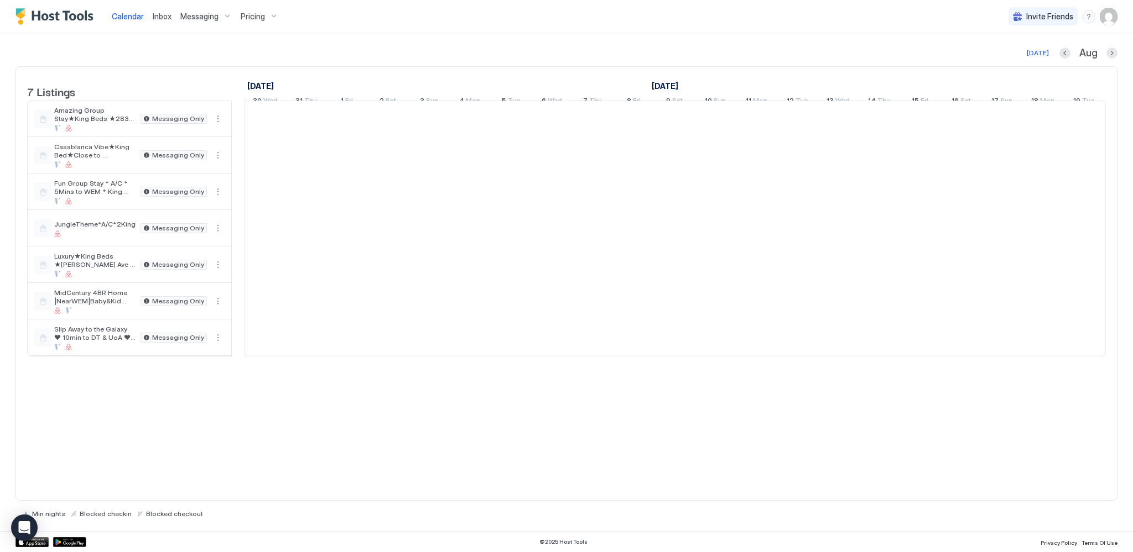
scroll to position [0, 614]
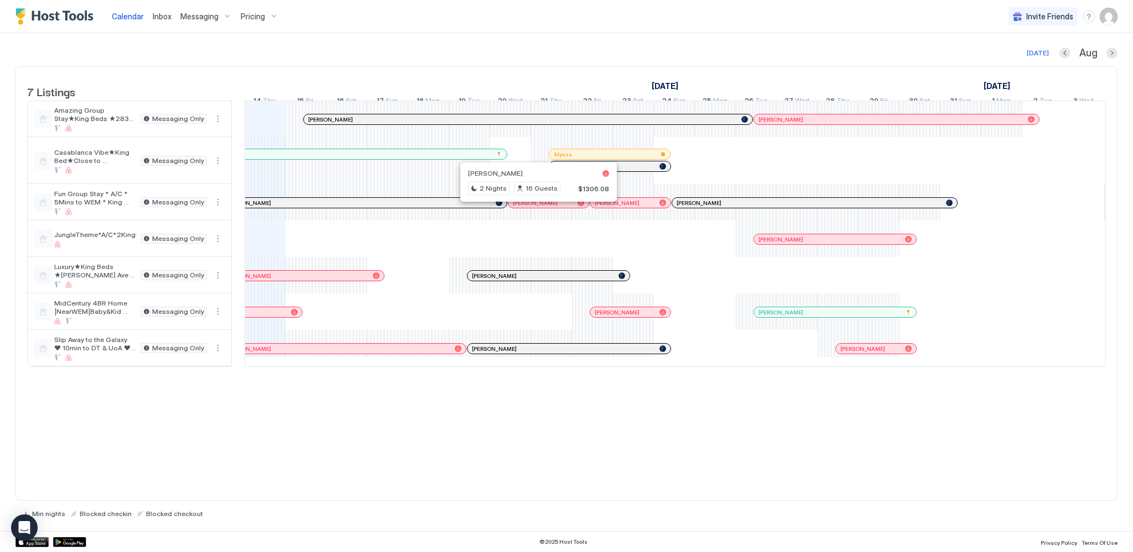
click at [534, 207] on div at bounding box center [534, 203] width 9 height 9
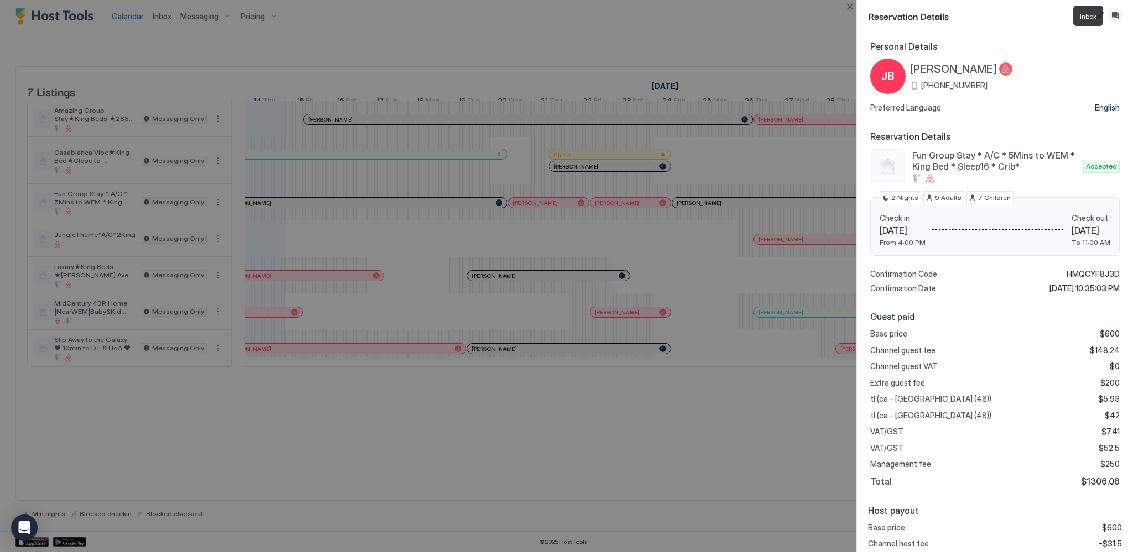
click at [1112, 14] on button "Inbox" at bounding box center [1114, 15] width 13 height 13
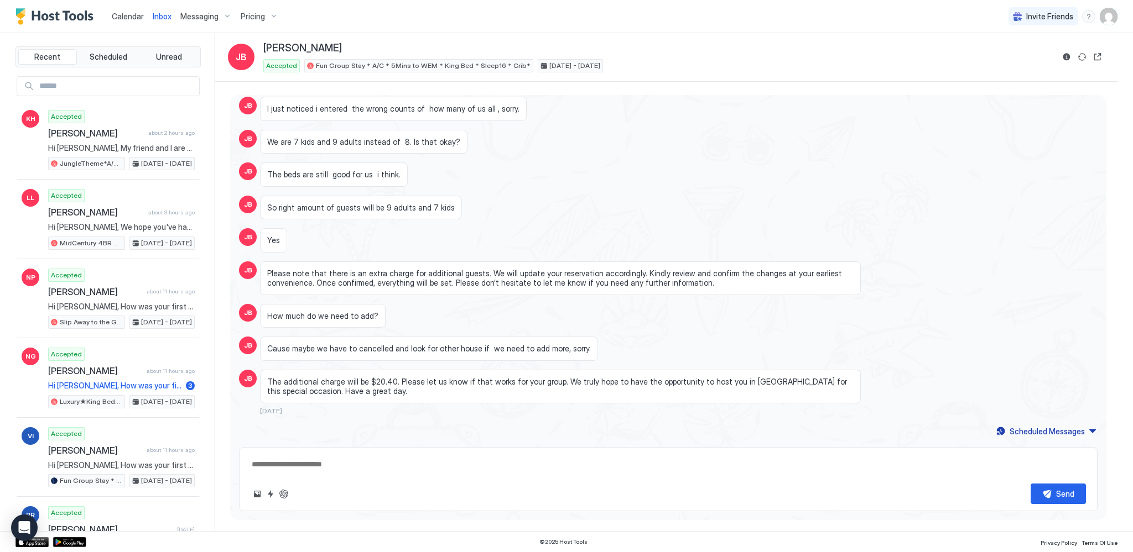
scroll to position [560, 0]
click at [1049, 431] on div "Scheduled Messages" at bounding box center [1046, 432] width 75 height 12
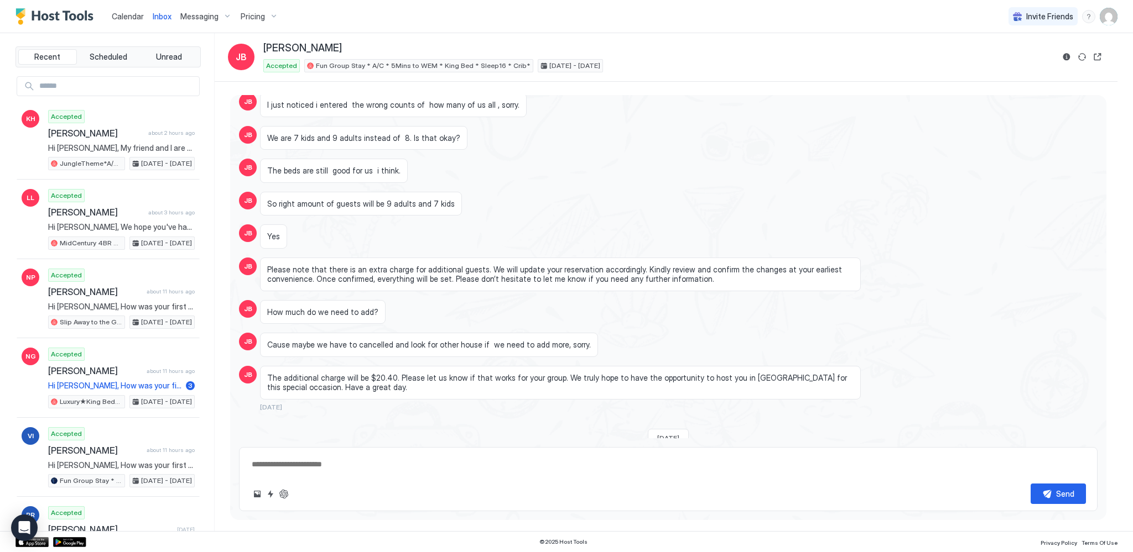
type textarea "*"
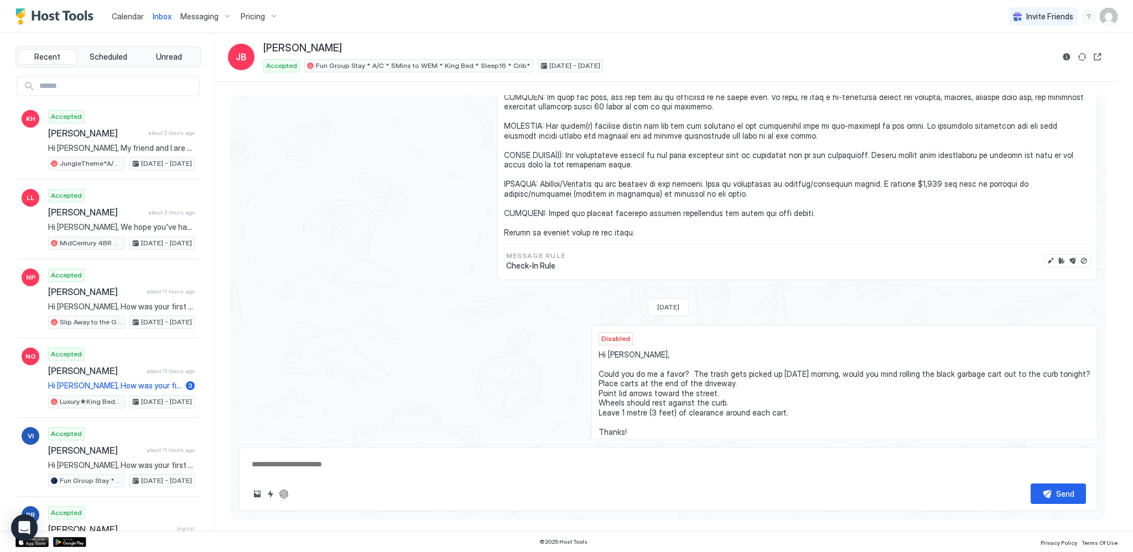
scroll to position [1300, 0]
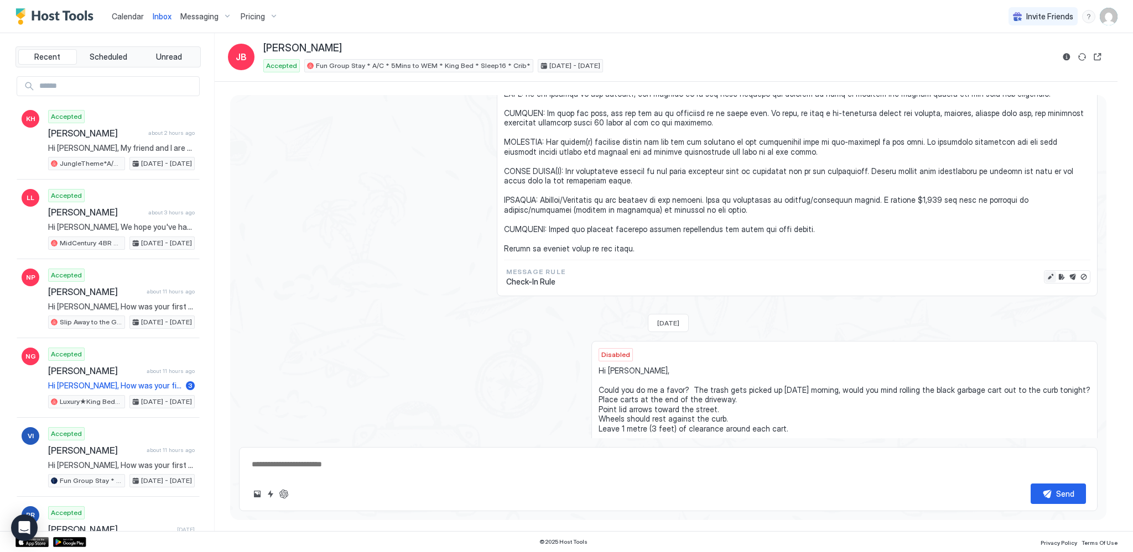
click at [1045, 283] on button "Edit message" at bounding box center [1050, 277] width 11 height 11
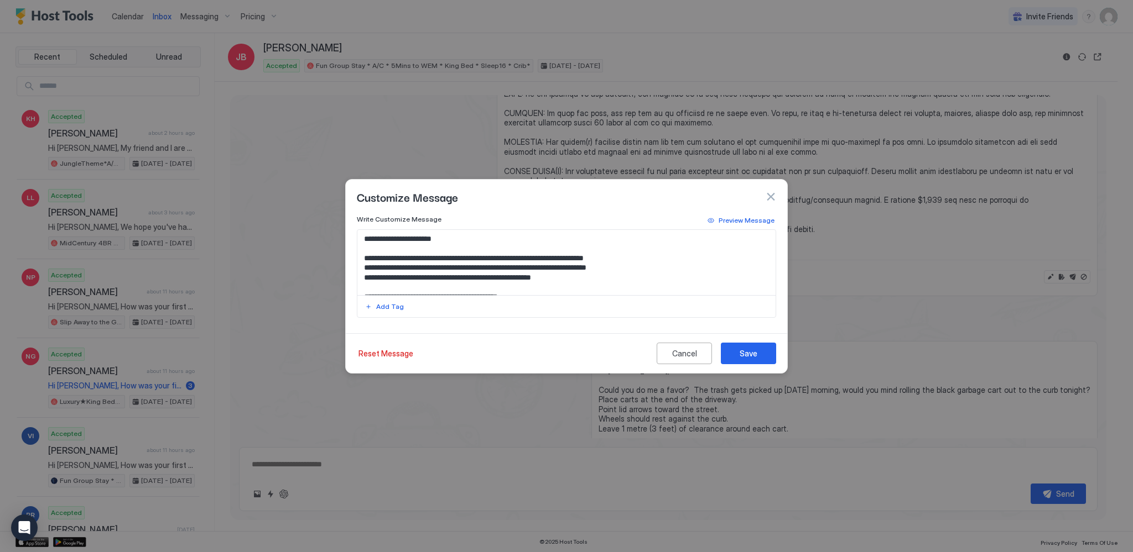
scroll to position [55, 0]
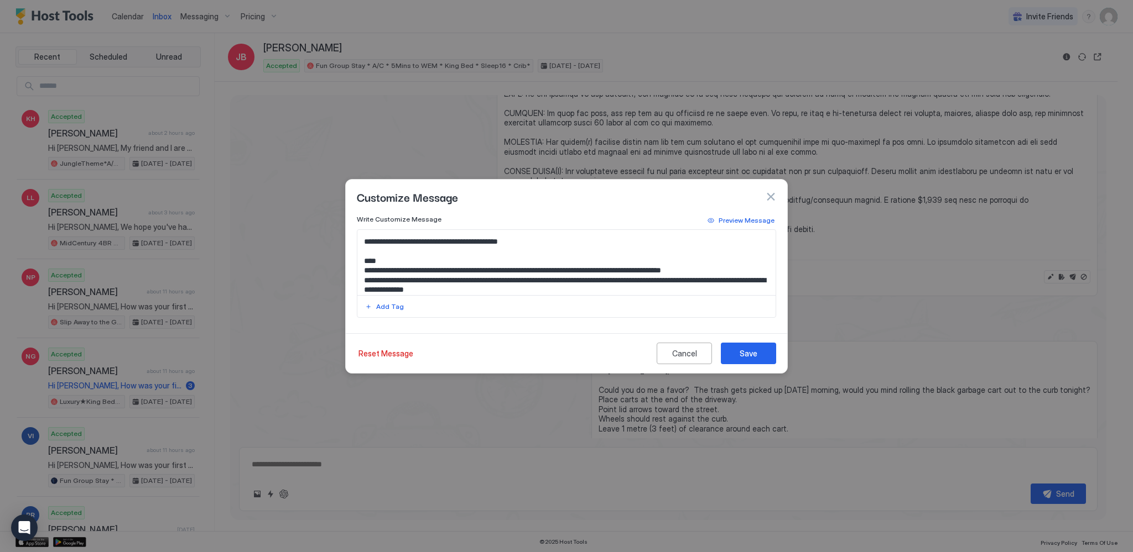
click at [690, 278] on textarea "Input Field" at bounding box center [566, 262] width 419 height 65
type textarea "**********"
click at [755, 355] on div "Save" at bounding box center [748, 354] width 18 height 12
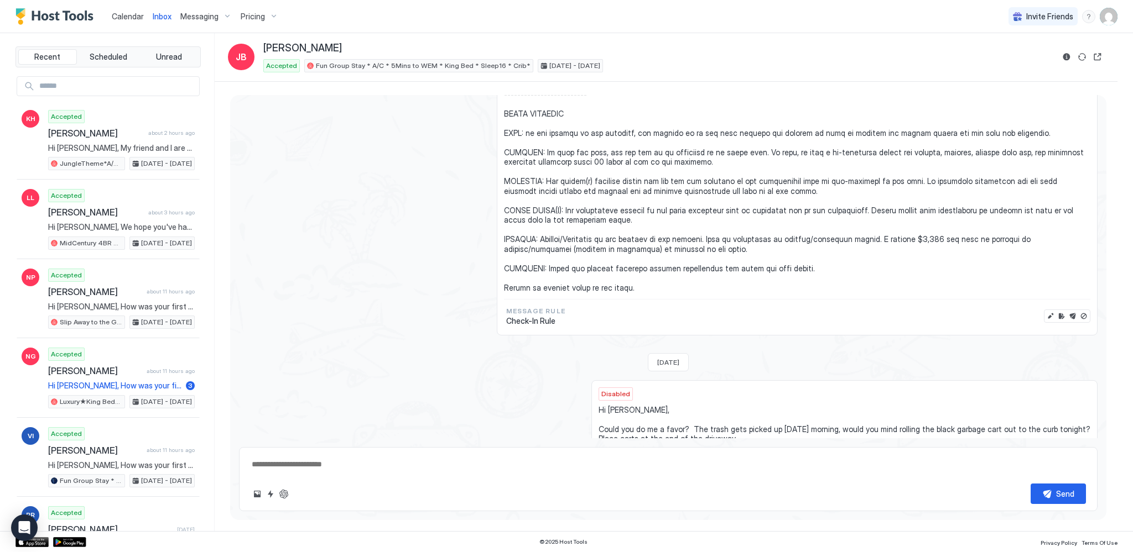
scroll to position [1244, 0]
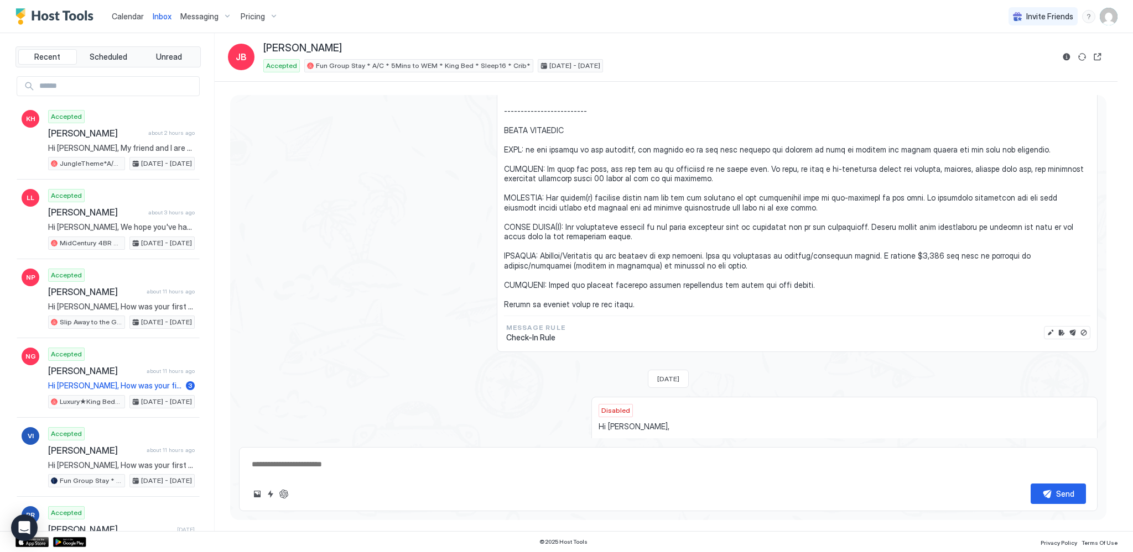
click at [129, 15] on span "Calendar" at bounding box center [128, 16] width 32 height 9
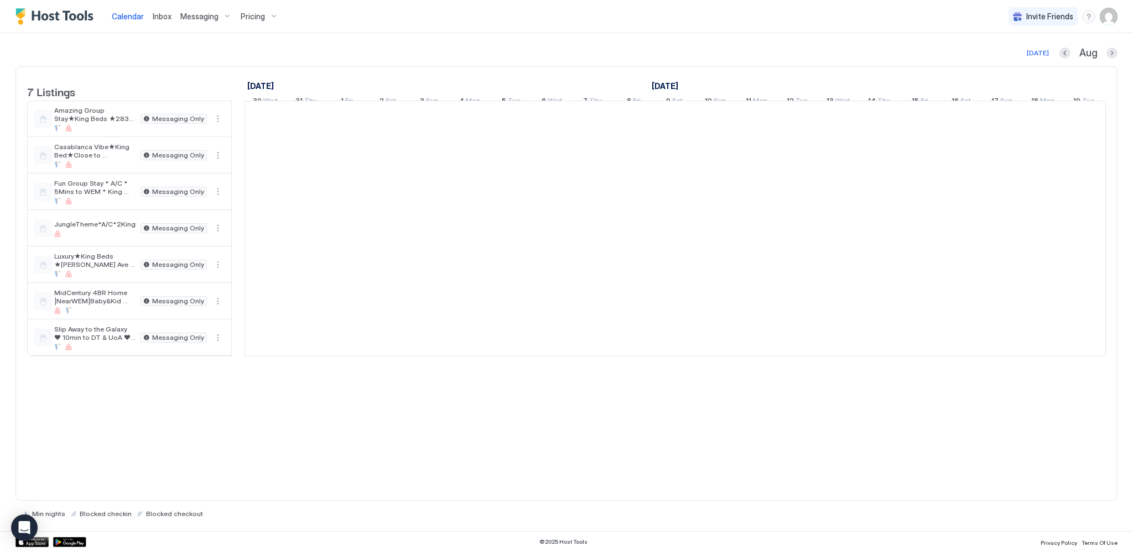
scroll to position [0, 614]
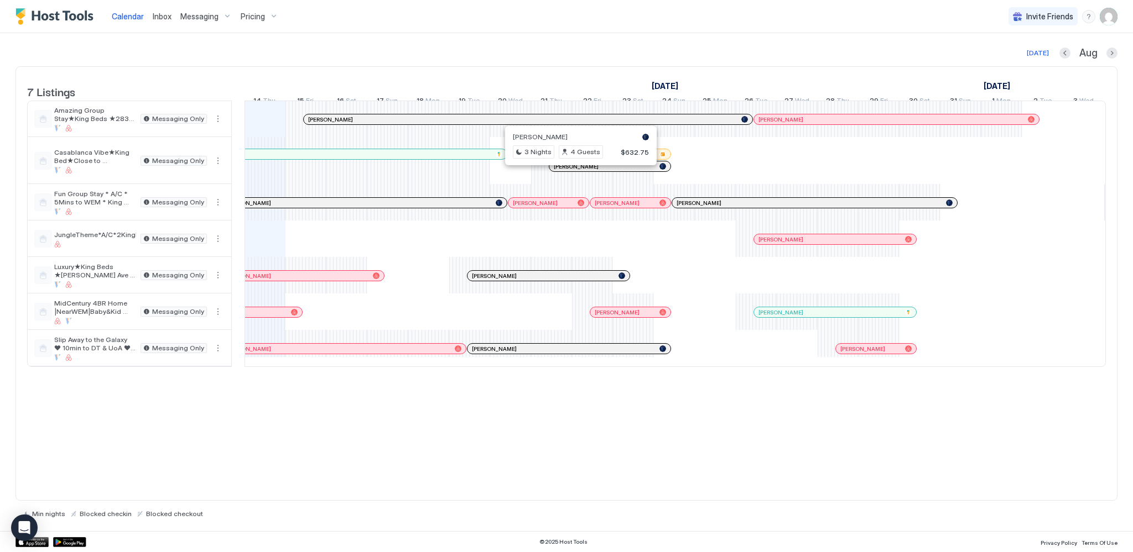
click at [575, 171] on div at bounding box center [575, 166] width 9 height 9
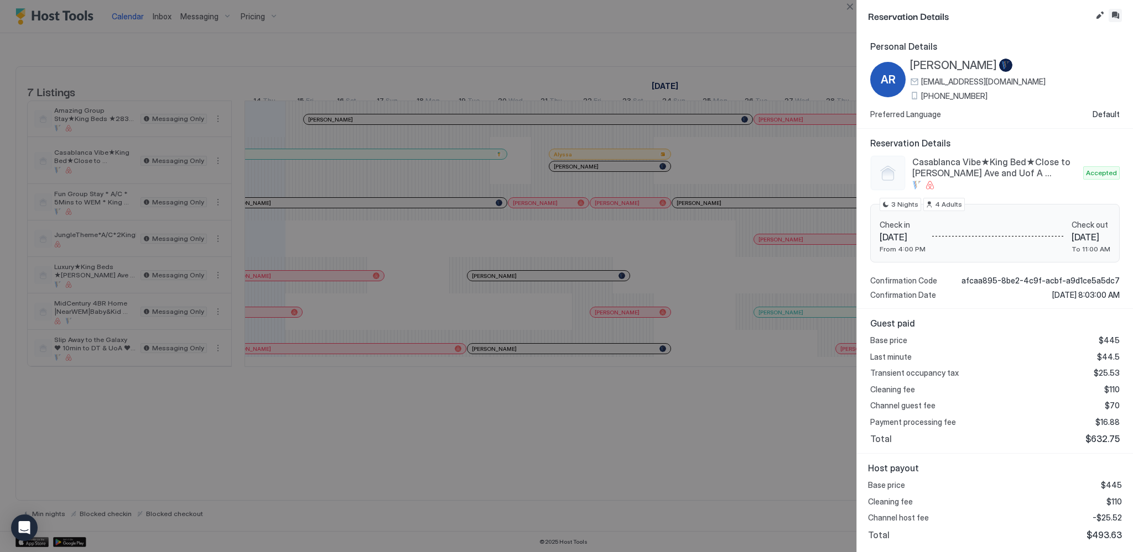
click at [1117, 14] on button "Inbox" at bounding box center [1114, 15] width 13 height 13
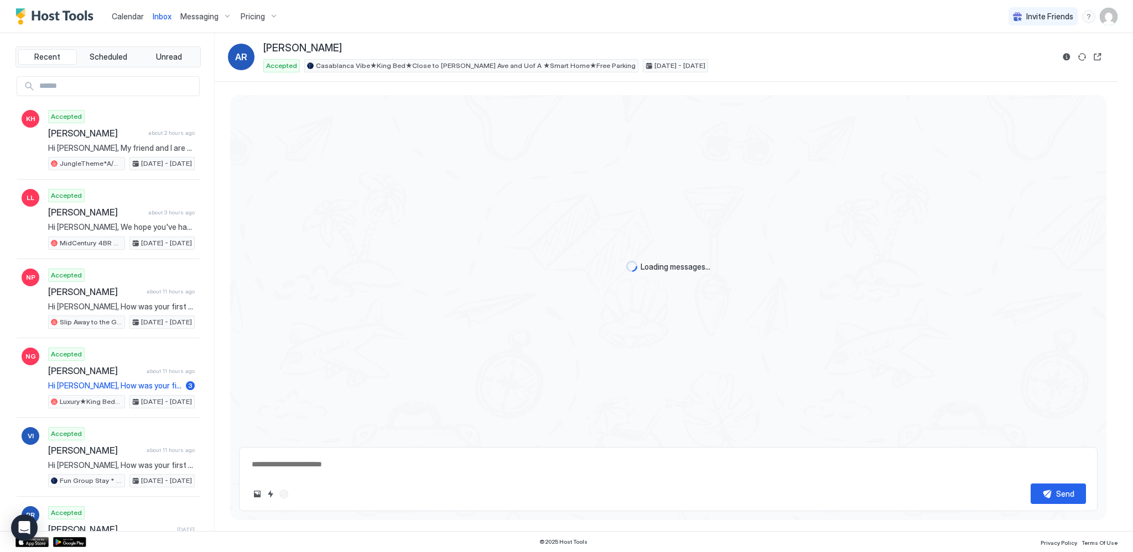
scroll to position [166, 0]
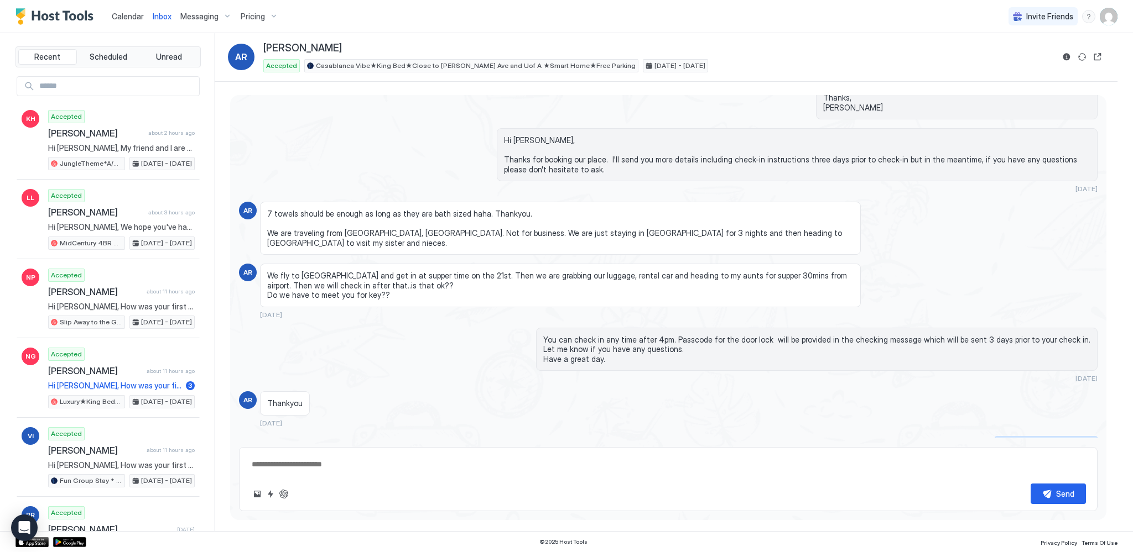
click at [1060, 438] on div "Scheduled Messages" at bounding box center [1046, 444] width 75 height 12
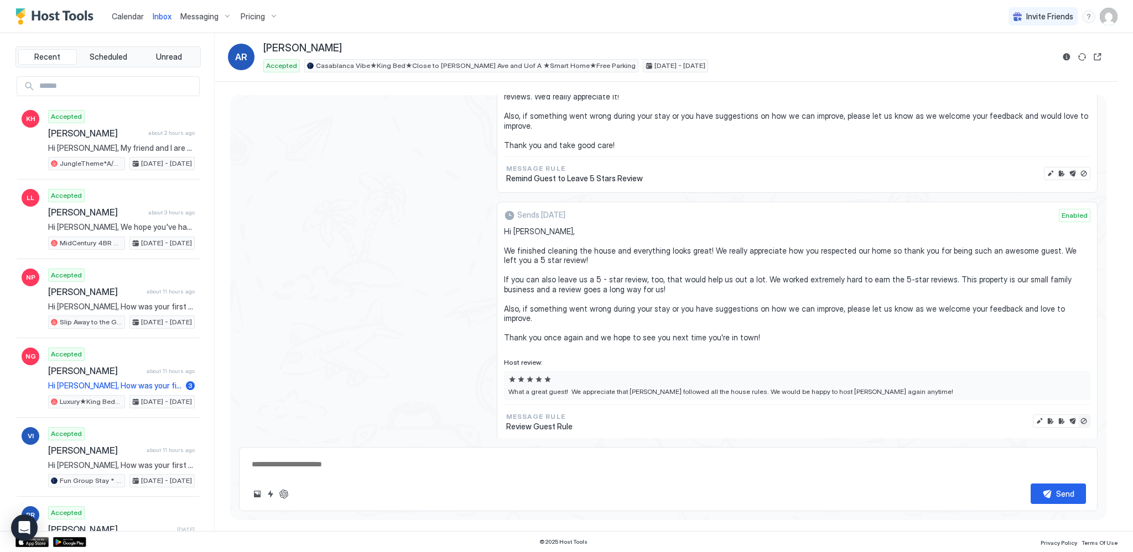
click at [1078, 416] on button "Disable message & review" at bounding box center [1083, 421] width 11 height 11
type textarea "*"
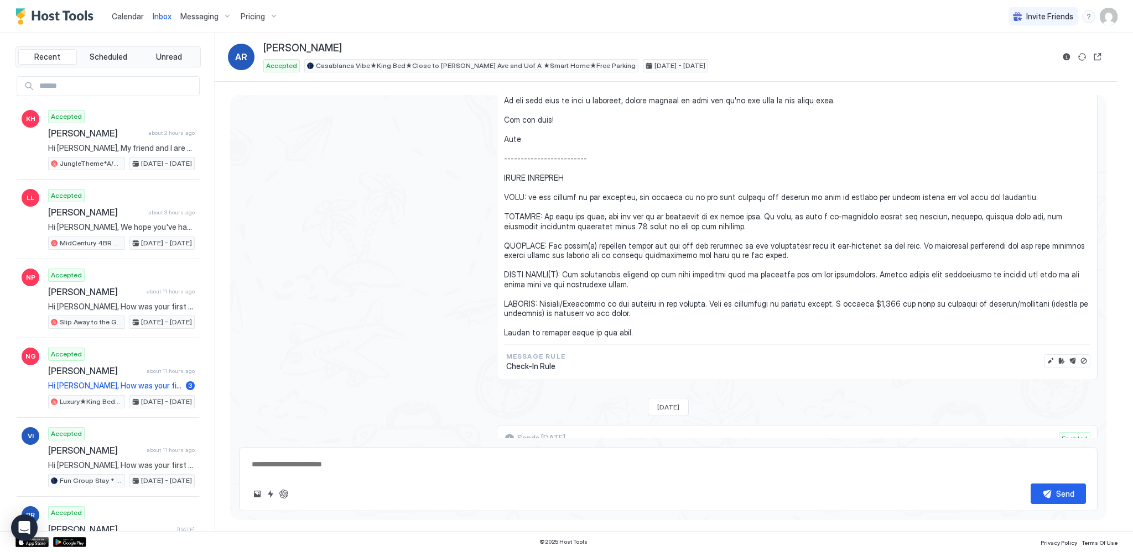
scroll to position [922, 0]
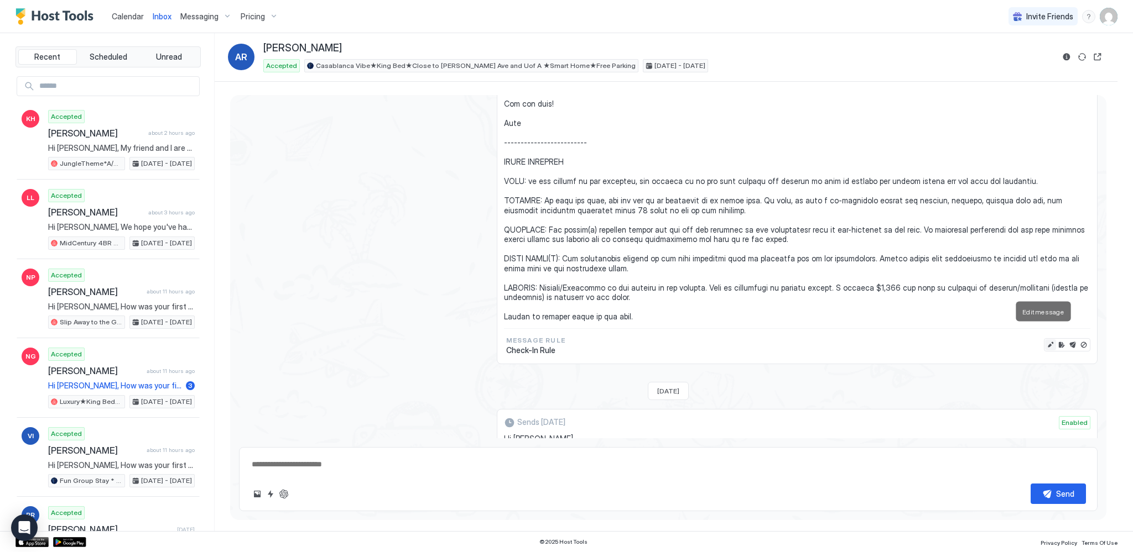
click at [1045, 340] on button "Edit message" at bounding box center [1050, 345] width 11 height 11
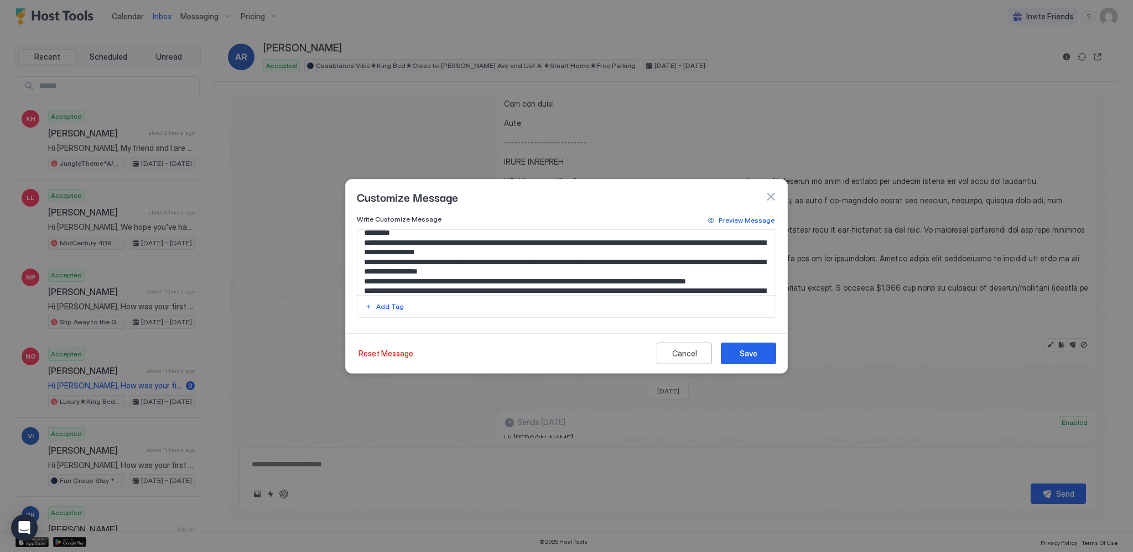
scroll to position [167, 0]
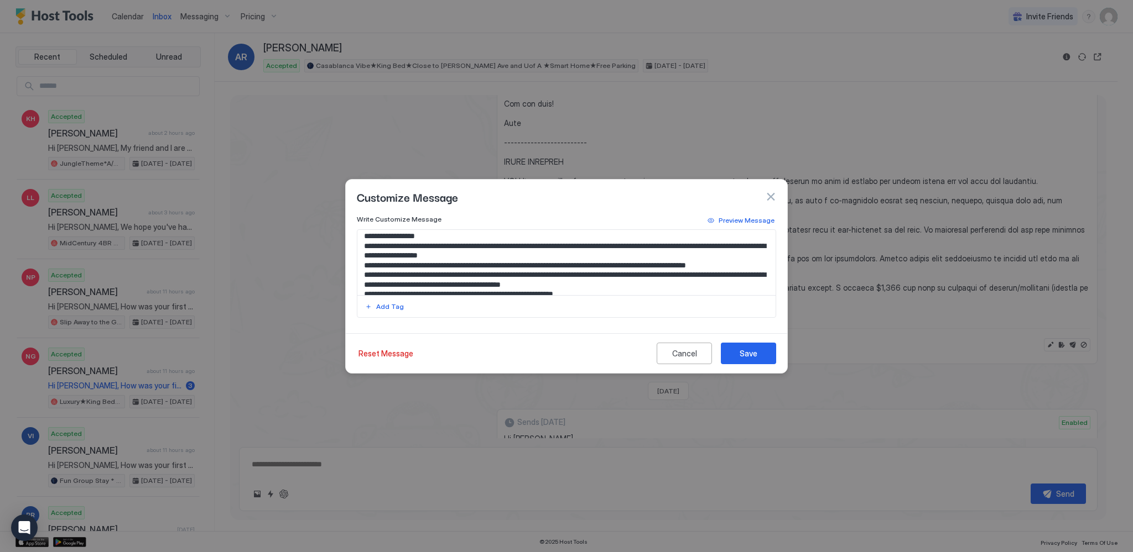
click at [708, 256] on textarea "Input Field" at bounding box center [566, 262] width 419 height 65
type textarea "**********"
click at [768, 352] on button "Save" at bounding box center [748, 354] width 55 height 22
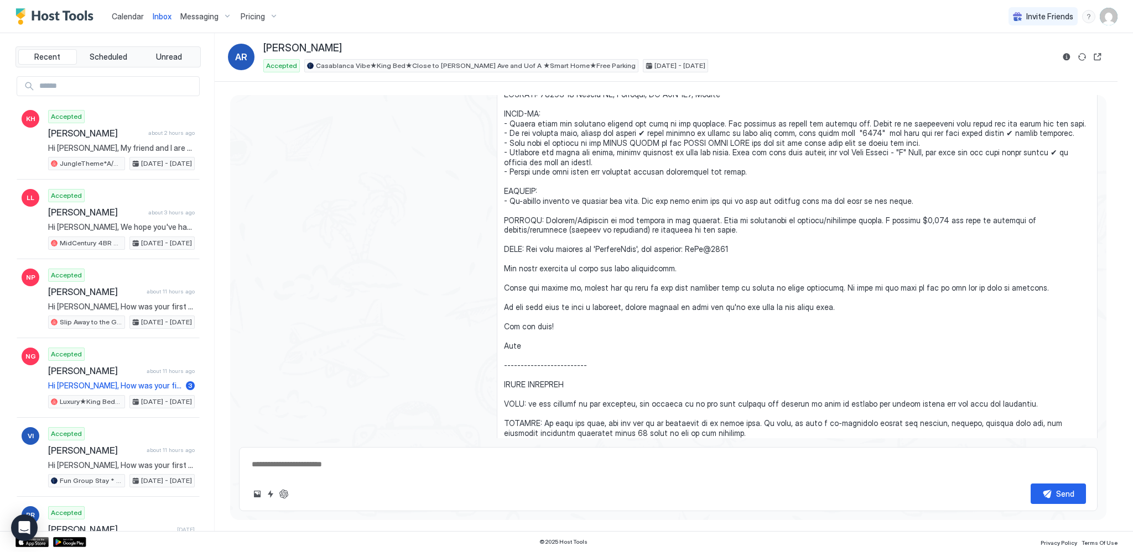
scroll to position [643, 0]
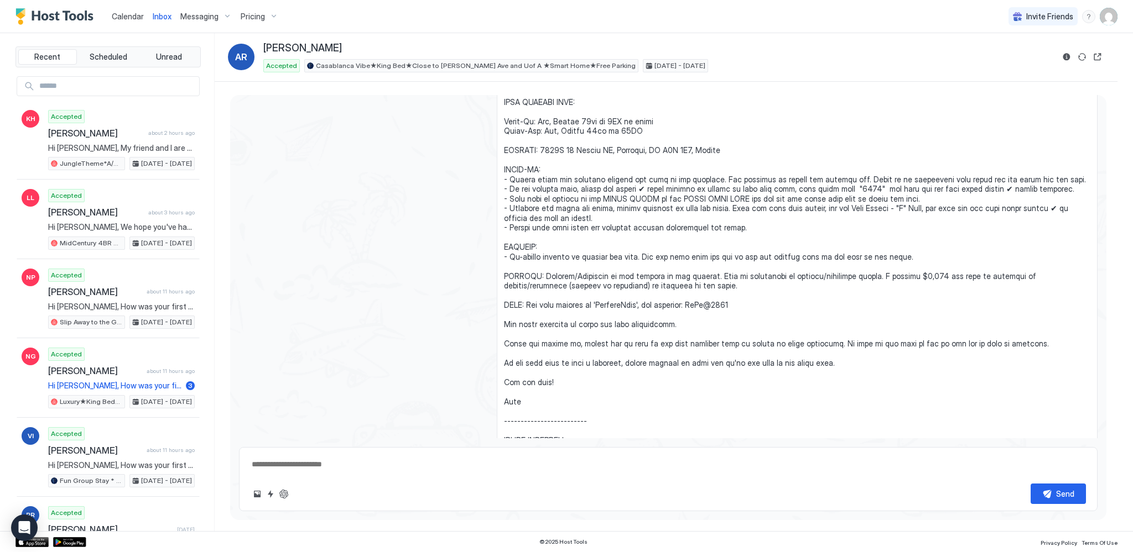
type textarea "*"
click at [115, 19] on span "Calendar" at bounding box center [128, 16] width 32 height 9
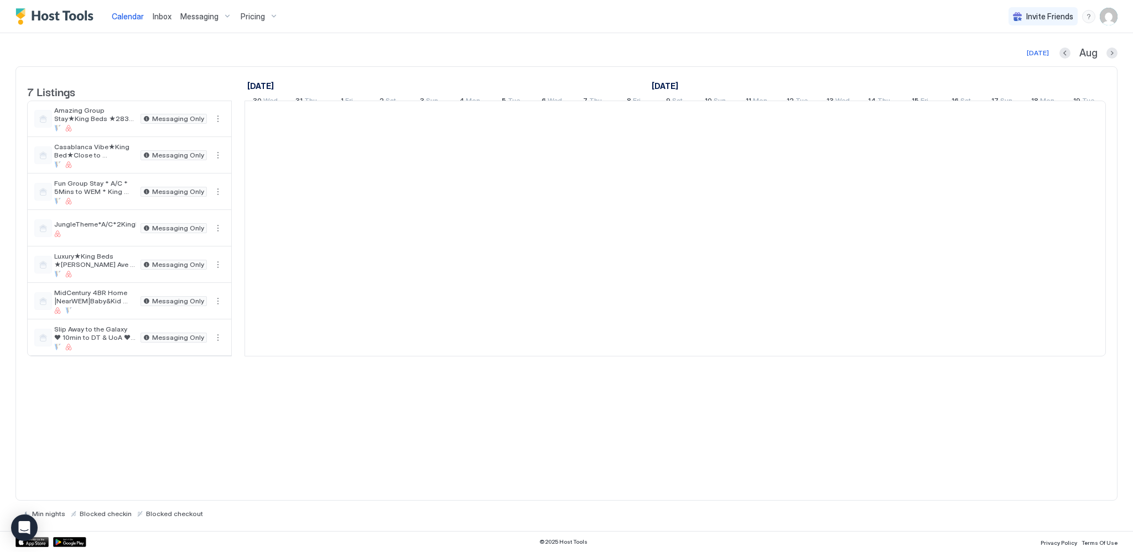
scroll to position [0, 614]
